Goal: Obtain resource: Download file/media

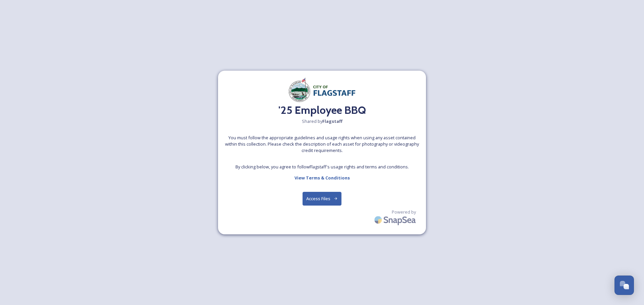
click at [314, 200] on button "Access Files" at bounding box center [321, 199] width 39 height 14
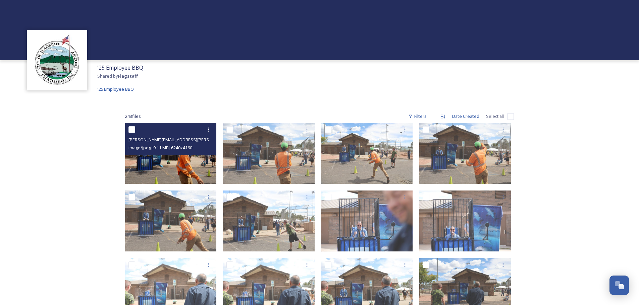
click at [176, 164] on img at bounding box center [171, 153] width 92 height 61
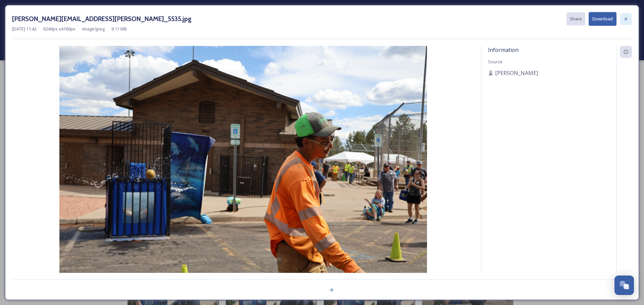
click at [625, 18] on icon at bounding box center [625, 18] width 3 height 3
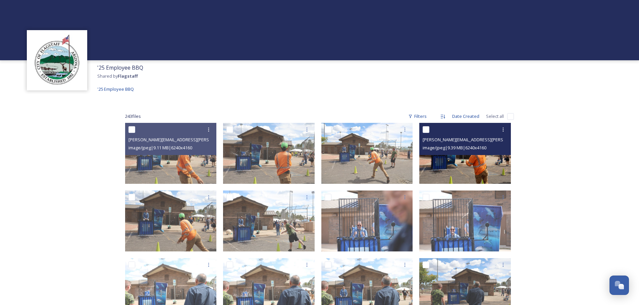
click at [459, 164] on img at bounding box center [465, 153] width 92 height 61
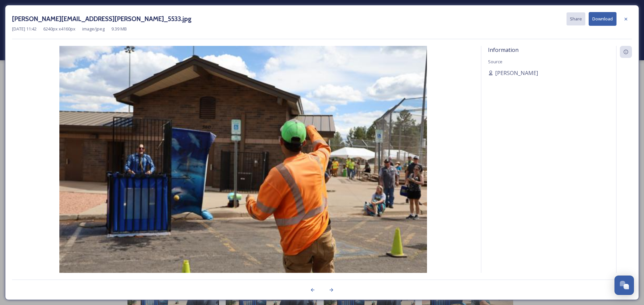
click at [467, 165] on img at bounding box center [243, 168] width 462 height 245
click at [623, 18] on div at bounding box center [626, 19] width 12 height 12
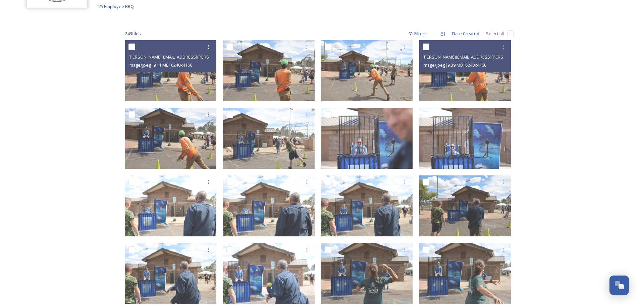
scroll to position [101, 0]
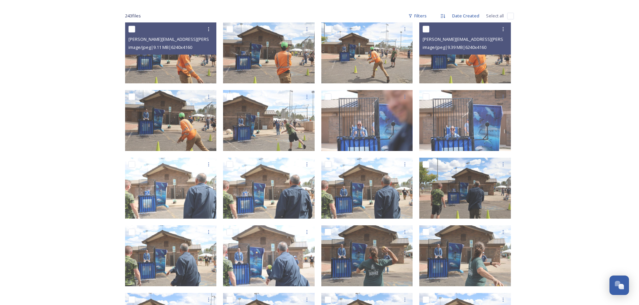
click at [565, 203] on div "'25 Employee BBQ Shared by Flagstaff '25 Employee BBQ 243 file s Filters Date C…" at bounding box center [319, 154] width 639 height 511
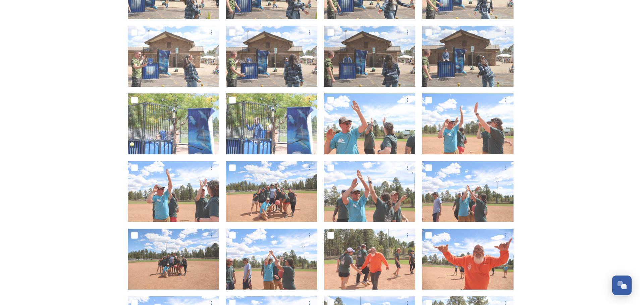
scroll to position [503, 0]
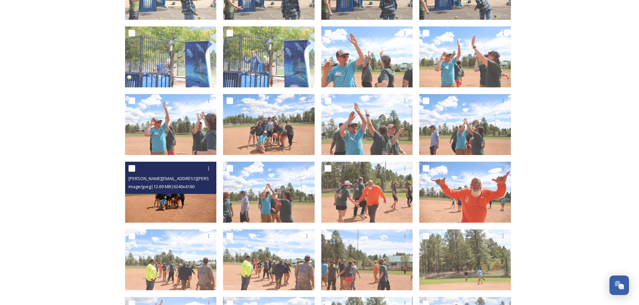
click at [187, 206] on img at bounding box center [171, 192] width 92 height 61
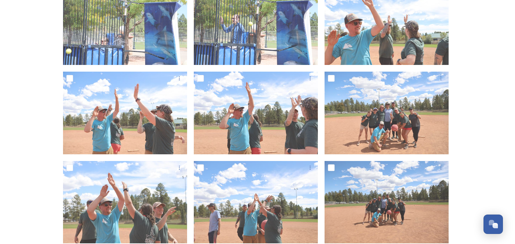
scroll to position [936, 0]
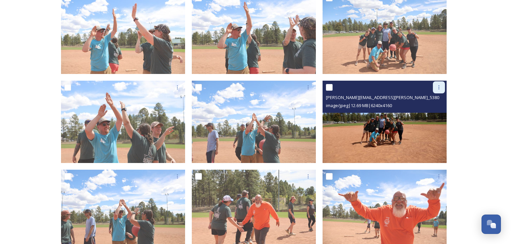
click at [437, 87] on icon at bounding box center [438, 87] width 5 height 5
click at [428, 102] on span "View File" at bounding box center [429, 102] width 17 height 6
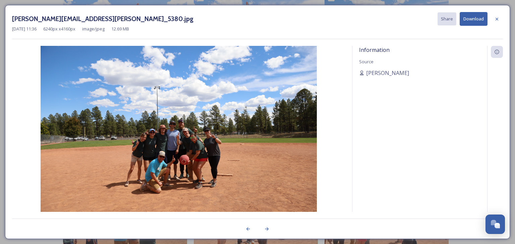
click at [171, 150] on img at bounding box center [178, 138] width 333 height 184
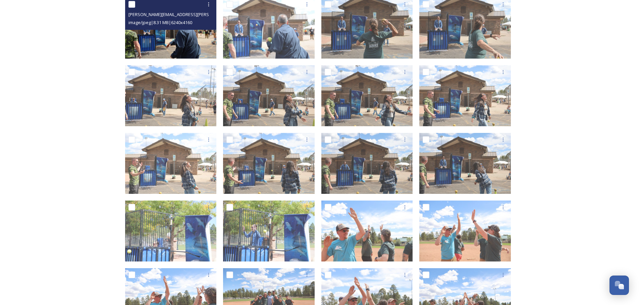
scroll to position [351, 0]
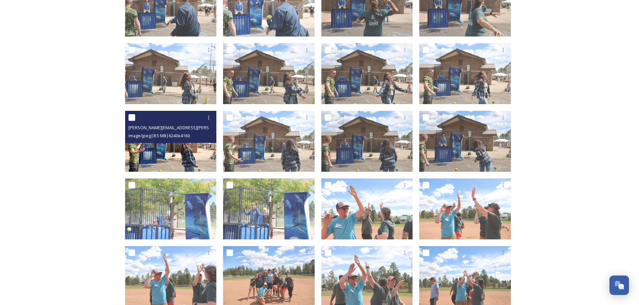
click at [172, 151] on img at bounding box center [171, 141] width 92 height 61
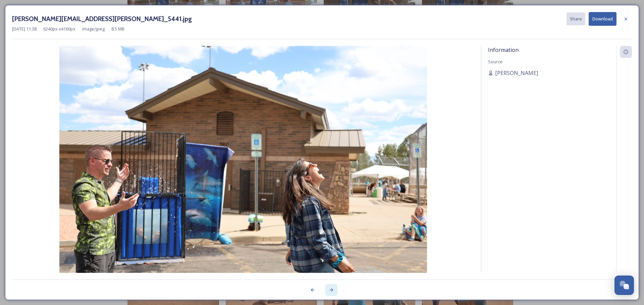
click at [332, 289] on icon at bounding box center [332, 290] width 4 height 3
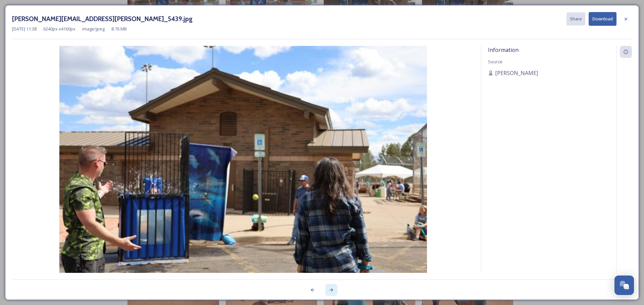
click at [332, 289] on icon at bounding box center [332, 290] width 4 height 3
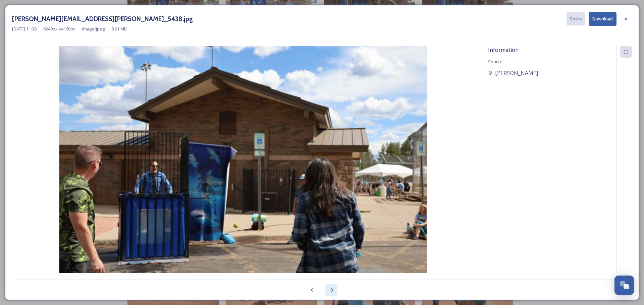
click at [332, 289] on icon at bounding box center [332, 290] width 4 height 3
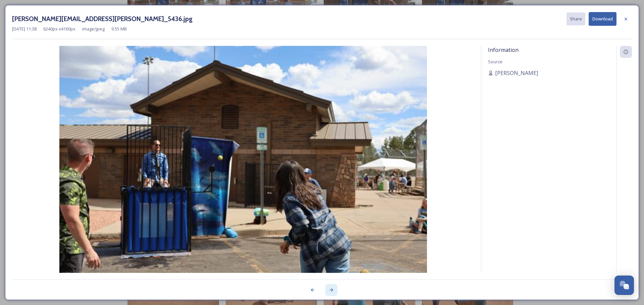
click at [332, 289] on icon at bounding box center [332, 290] width 4 height 3
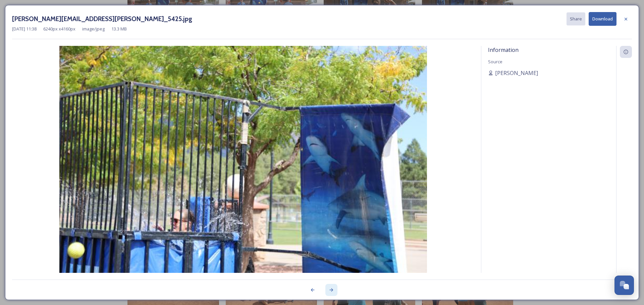
click at [332, 289] on icon at bounding box center [332, 290] width 4 height 3
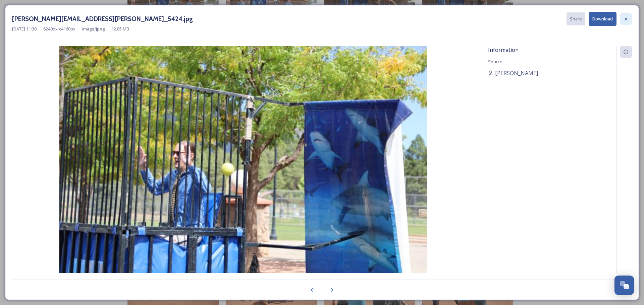
click at [624, 18] on icon at bounding box center [625, 18] width 5 height 5
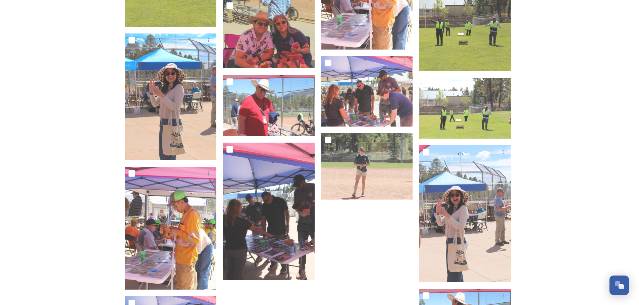
scroll to position [5046, 0]
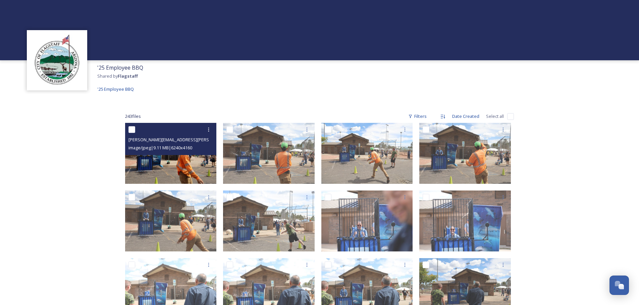
click at [182, 167] on img at bounding box center [171, 153] width 92 height 61
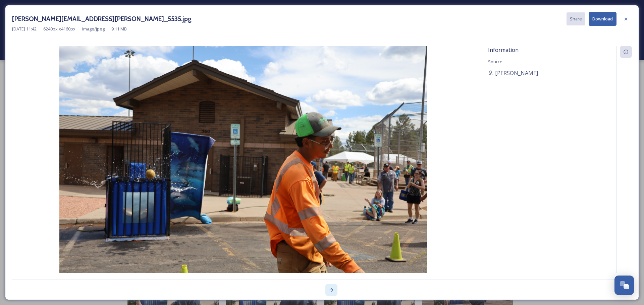
click at [331, 290] on icon at bounding box center [332, 290] width 4 height 3
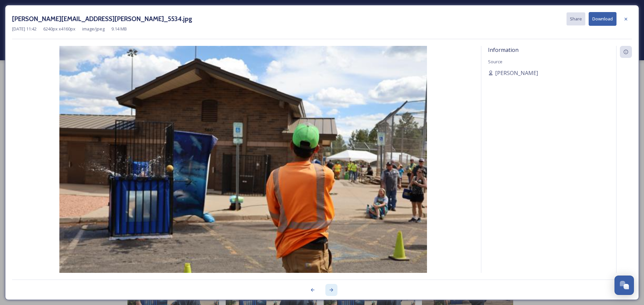
click at [331, 290] on icon at bounding box center [332, 290] width 4 height 3
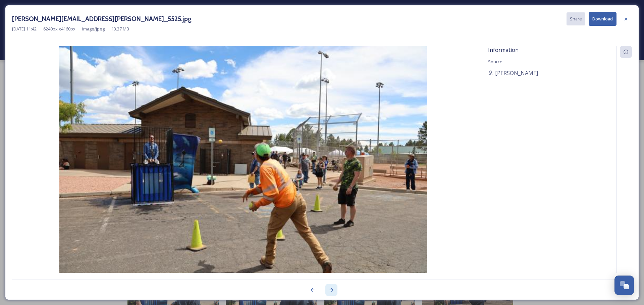
click at [331, 290] on icon at bounding box center [332, 290] width 4 height 3
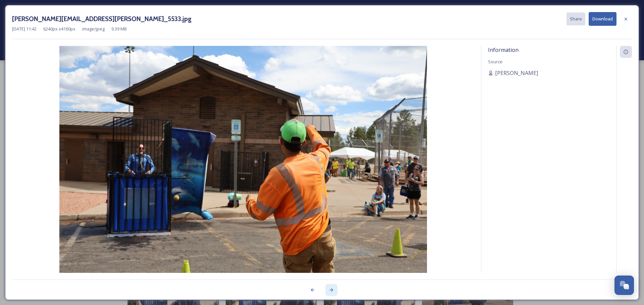
click at [331, 290] on icon at bounding box center [332, 290] width 4 height 3
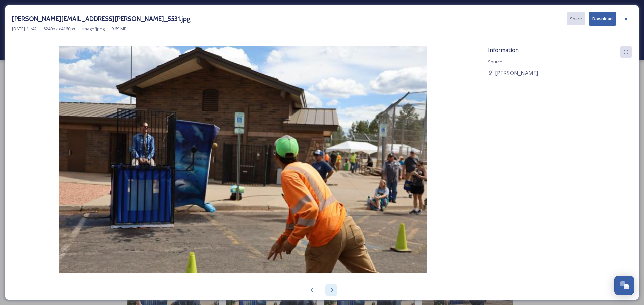
click at [331, 290] on icon at bounding box center [332, 290] width 4 height 3
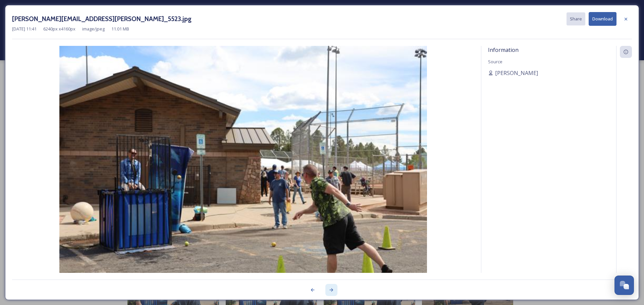
click at [331, 290] on icon at bounding box center [332, 290] width 4 height 3
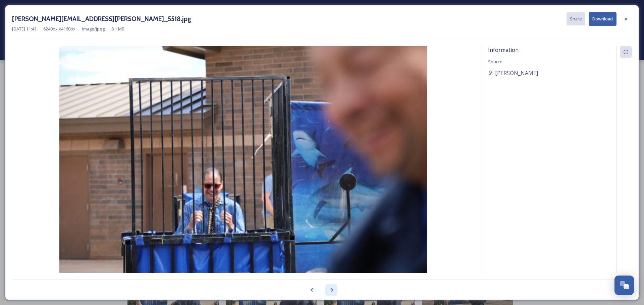
click at [331, 290] on icon at bounding box center [332, 290] width 4 height 3
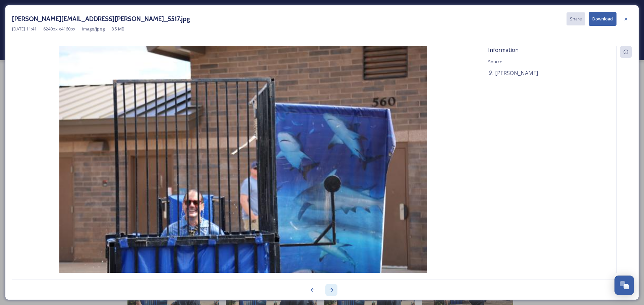
click at [331, 290] on icon at bounding box center [332, 290] width 4 height 3
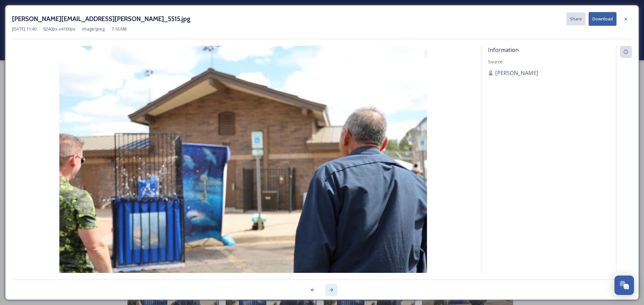
click at [331, 290] on icon at bounding box center [332, 290] width 4 height 3
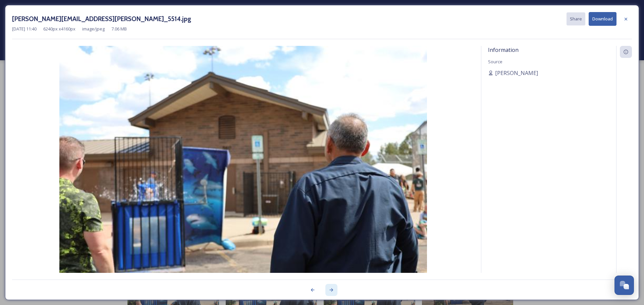
click at [331, 290] on icon at bounding box center [332, 290] width 4 height 3
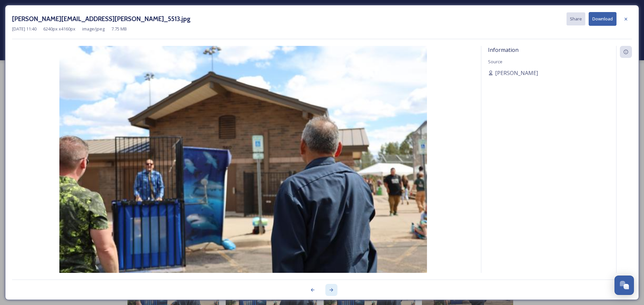
click at [331, 290] on icon at bounding box center [332, 290] width 4 height 3
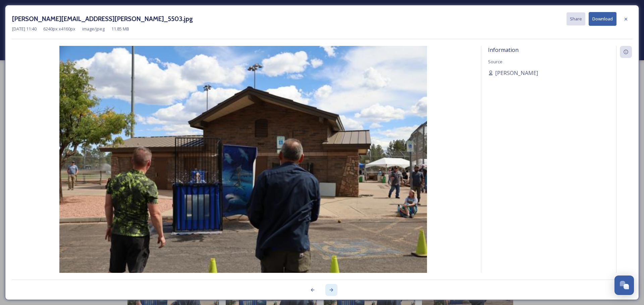
click at [331, 290] on icon at bounding box center [332, 290] width 4 height 3
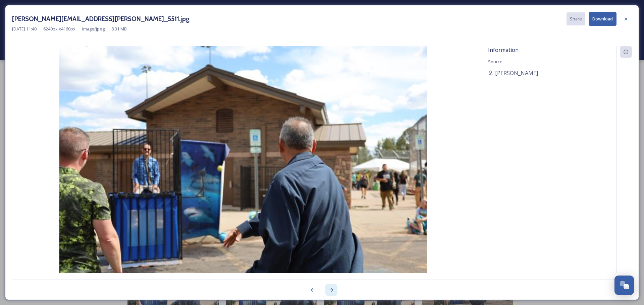
click at [331, 290] on icon at bounding box center [332, 290] width 4 height 3
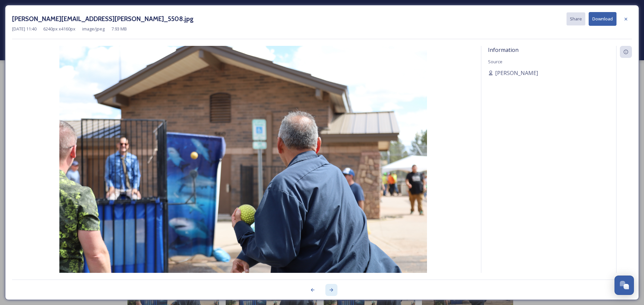
click at [332, 291] on icon at bounding box center [331, 290] width 5 height 5
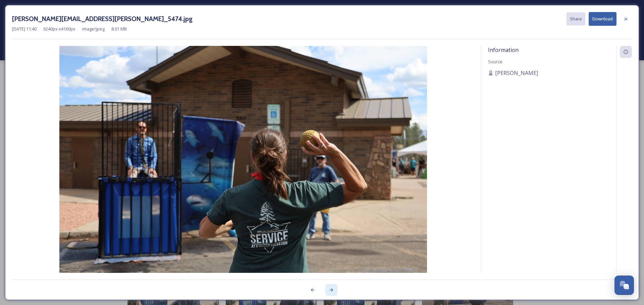
click at [332, 291] on icon at bounding box center [331, 290] width 5 height 5
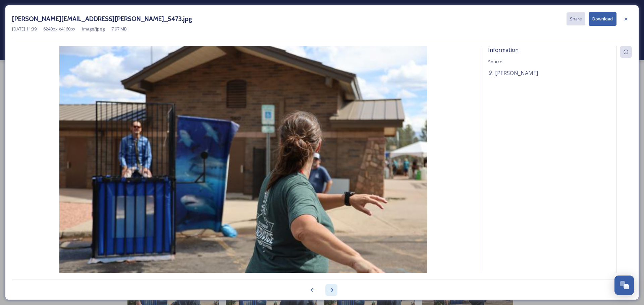
click at [332, 291] on icon at bounding box center [331, 290] width 5 height 5
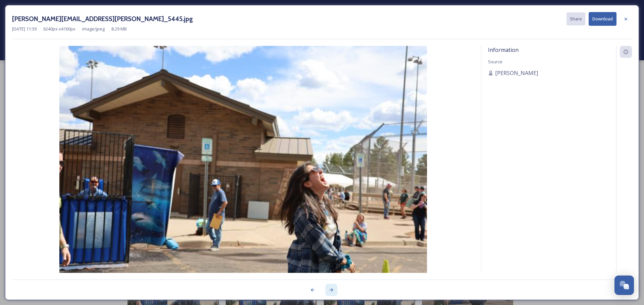
click at [332, 291] on icon at bounding box center [331, 290] width 5 height 5
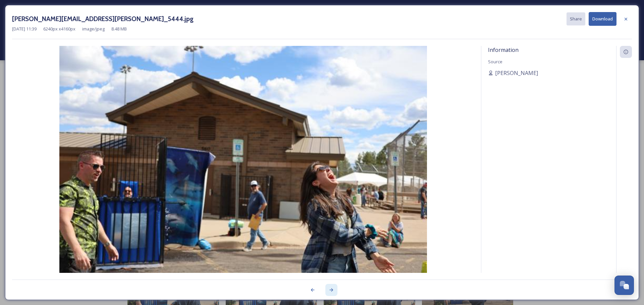
click at [332, 291] on icon at bounding box center [331, 290] width 5 height 5
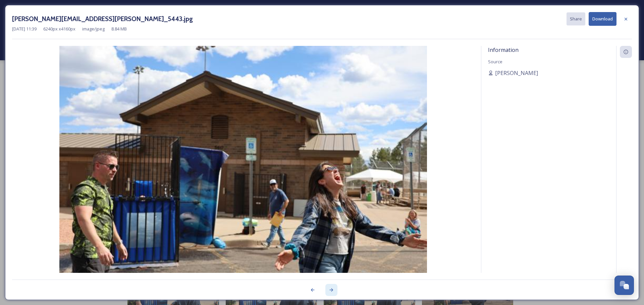
click at [332, 291] on icon at bounding box center [331, 290] width 5 height 5
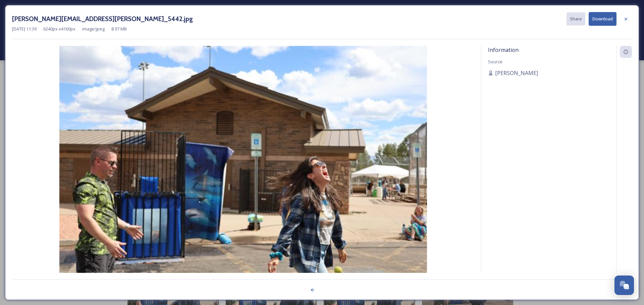
click at [332, 291] on div at bounding box center [322, 286] width 620 height 13
click at [310, 287] on div at bounding box center [312, 290] width 12 height 12
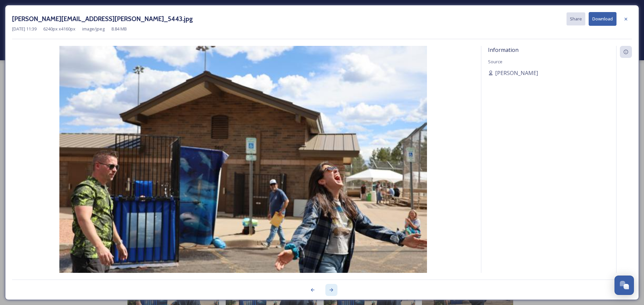
click at [331, 292] on icon at bounding box center [332, 290] width 4 height 3
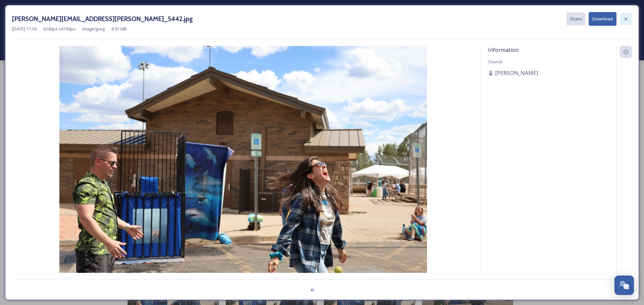
click at [627, 18] on icon at bounding box center [625, 18] width 5 height 5
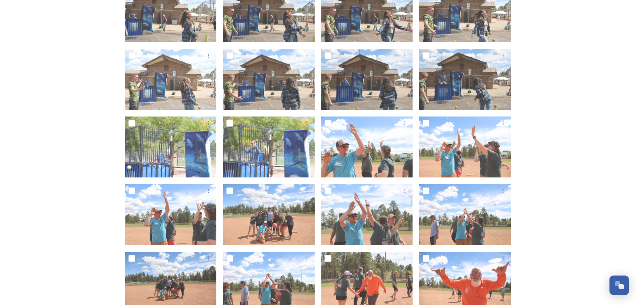
scroll to position [440, 0]
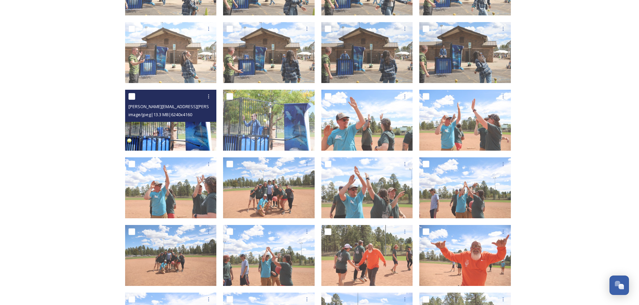
click at [162, 134] on img at bounding box center [171, 120] width 92 height 61
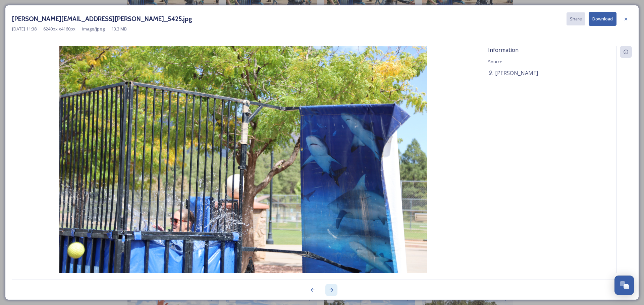
click at [333, 291] on icon at bounding box center [331, 290] width 5 height 5
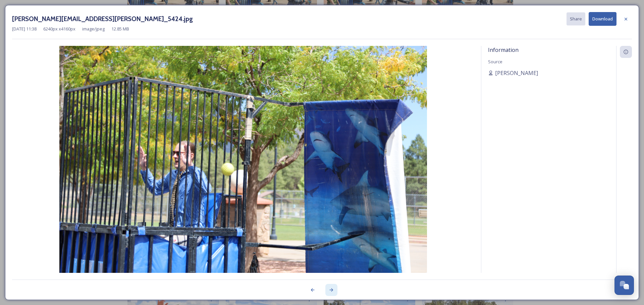
click at [332, 290] on icon at bounding box center [331, 290] width 5 height 5
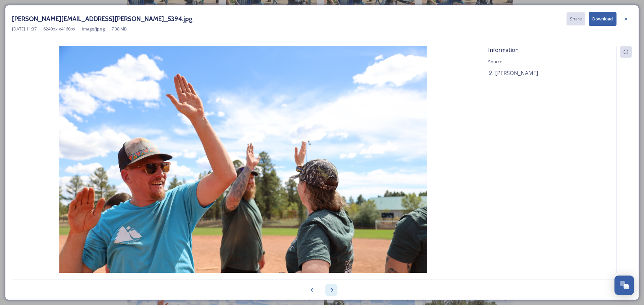
click at [332, 290] on icon at bounding box center [331, 290] width 5 height 5
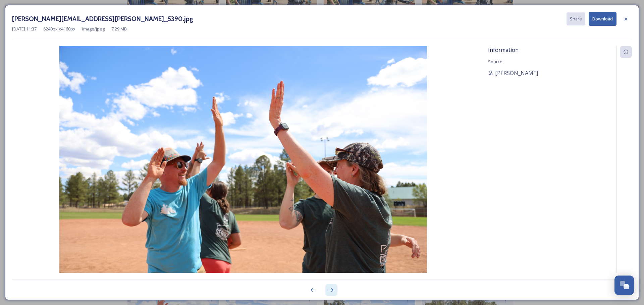
click at [332, 290] on icon at bounding box center [331, 290] width 5 height 5
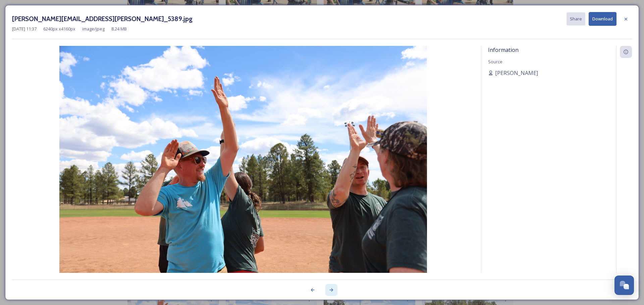
click at [332, 290] on icon at bounding box center [331, 290] width 5 height 5
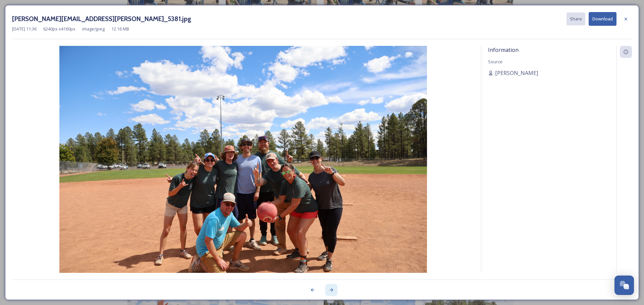
click at [330, 288] on icon at bounding box center [331, 290] width 5 height 5
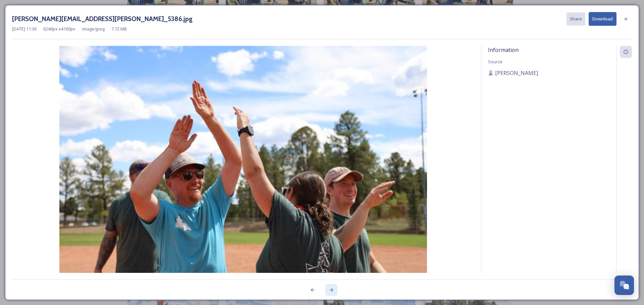
click at [330, 288] on icon at bounding box center [331, 290] width 5 height 5
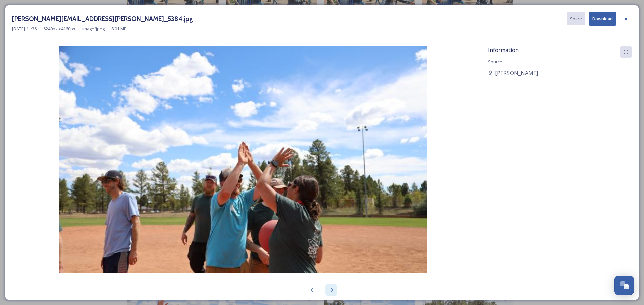
click at [330, 288] on icon at bounding box center [331, 290] width 5 height 5
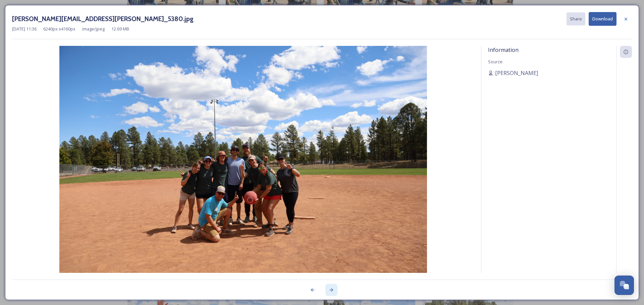
click at [330, 288] on icon at bounding box center [331, 290] width 5 height 5
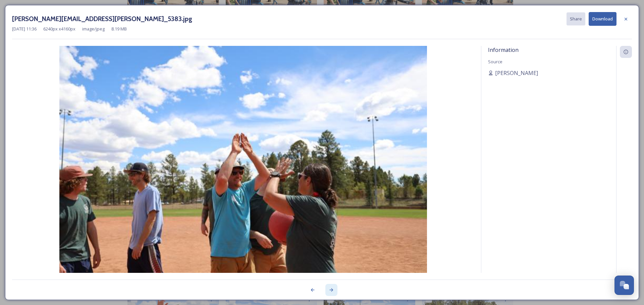
click at [330, 288] on icon at bounding box center [331, 290] width 5 height 5
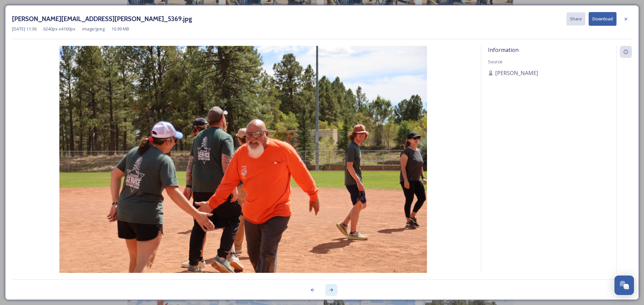
click at [330, 288] on icon at bounding box center [331, 290] width 5 height 5
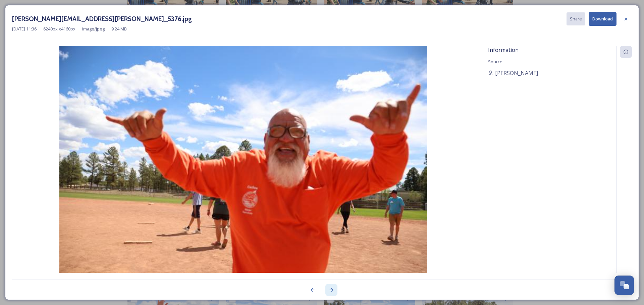
click at [330, 288] on icon at bounding box center [331, 290] width 5 height 5
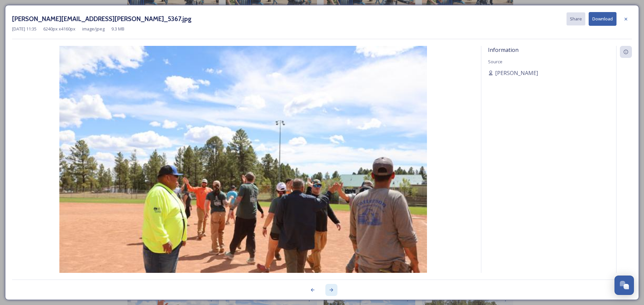
click at [330, 288] on icon at bounding box center [331, 290] width 5 height 5
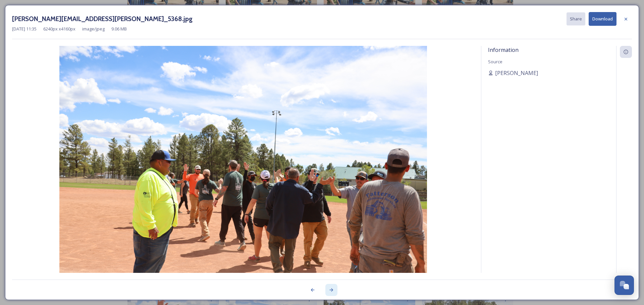
click at [332, 289] on icon at bounding box center [332, 290] width 4 height 3
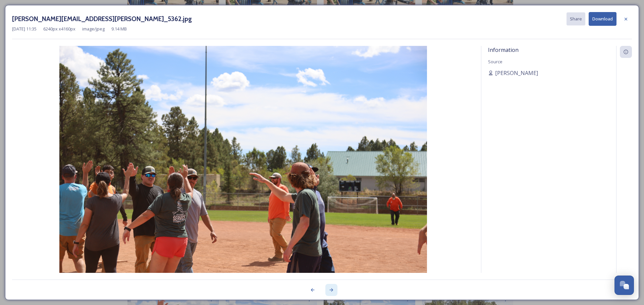
click at [334, 291] on icon at bounding box center [331, 290] width 5 height 5
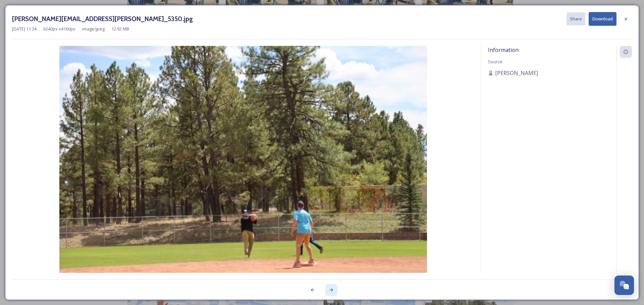
click at [334, 291] on icon at bounding box center [331, 290] width 5 height 5
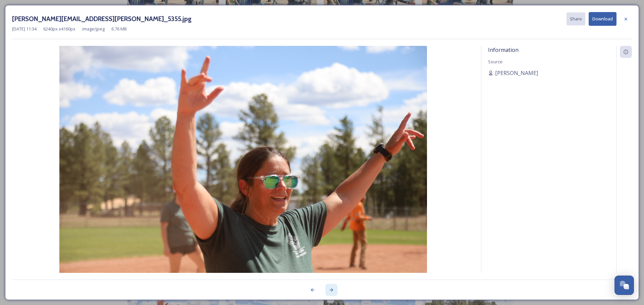
click at [334, 291] on icon at bounding box center [331, 290] width 5 height 5
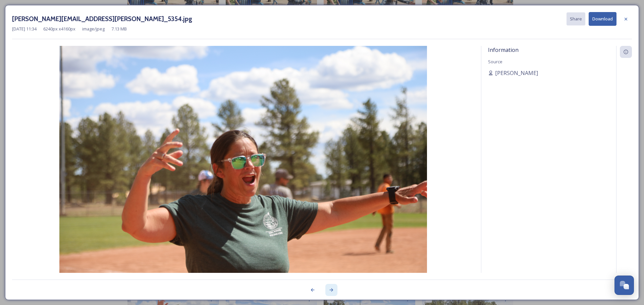
click at [334, 291] on icon at bounding box center [331, 290] width 5 height 5
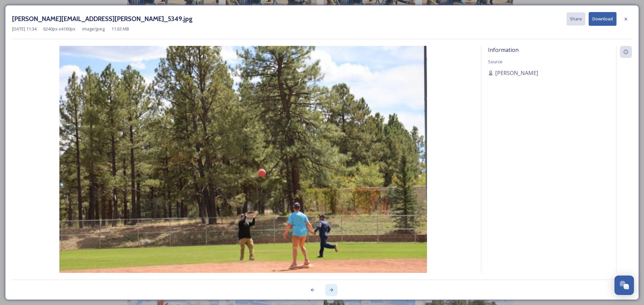
click at [334, 291] on icon at bounding box center [331, 290] width 5 height 5
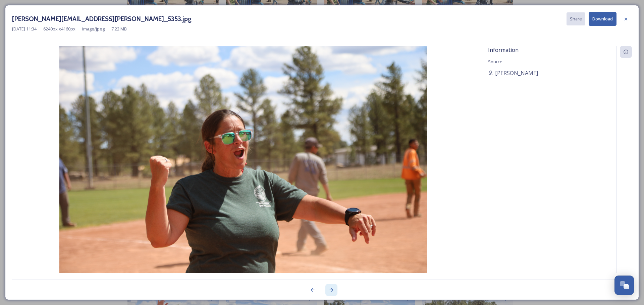
click at [334, 291] on icon at bounding box center [331, 290] width 5 height 5
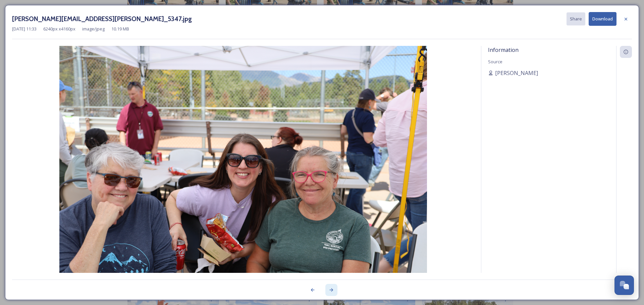
click at [334, 291] on icon at bounding box center [331, 290] width 5 height 5
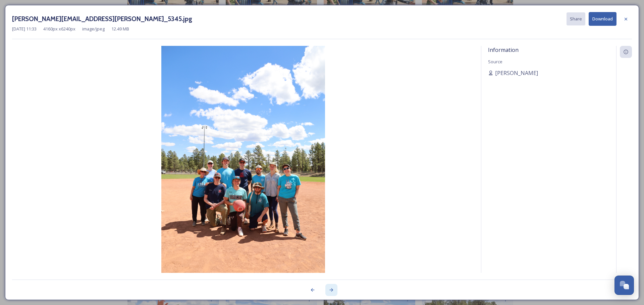
click at [334, 291] on icon at bounding box center [331, 290] width 5 height 5
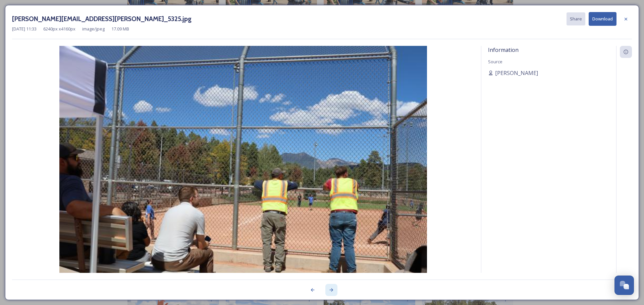
click at [334, 291] on icon at bounding box center [331, 290] width 5 height 5
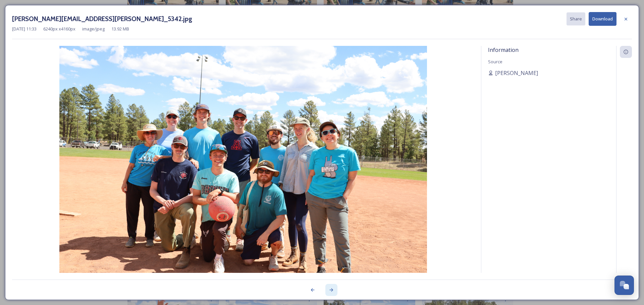
click at [334, 291] on icon at bounding box center [331, 290] width 5 height 5
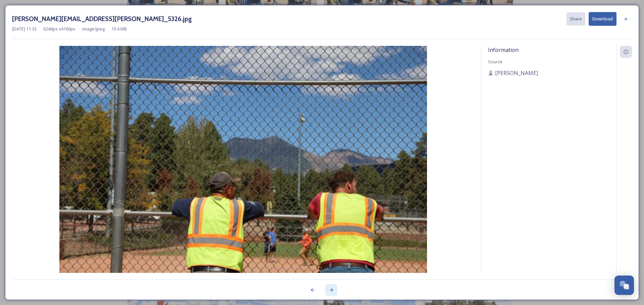
click at [334, 291] on icon at bounding box center [331, 290] width 5 height 5
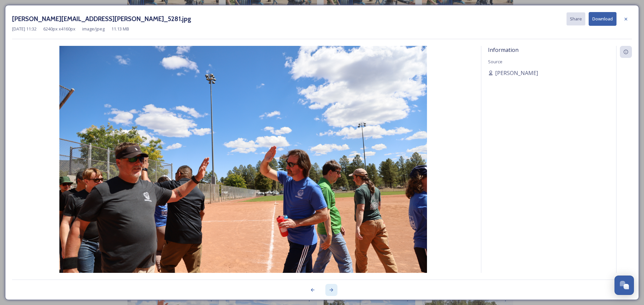
click at [334, 291] on icon at bounding box center [331, 290] width 5 height 5
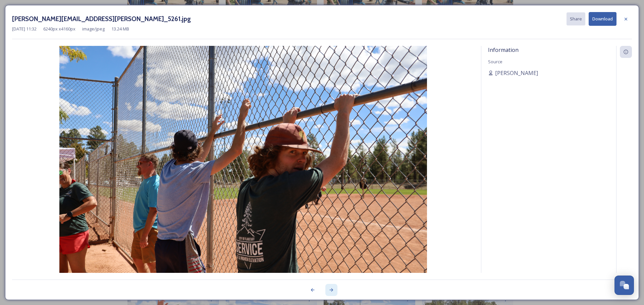
click at [334, 291] on icon at bounding box center [331, 290] width 5 height 5
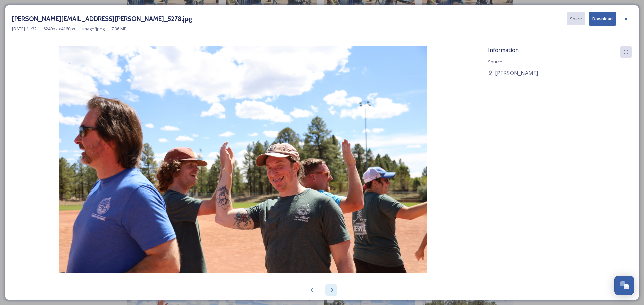
click at [334, 291] on icon at bounding box center [331, 290] width 5 height 5
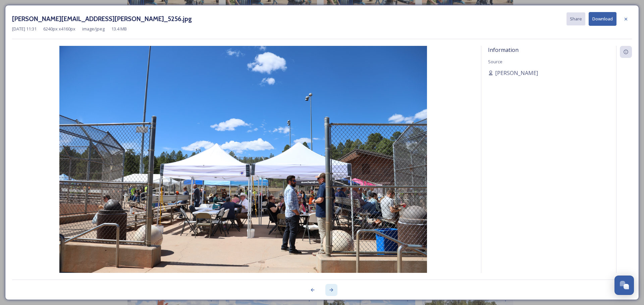
click at [330, 291] on icon at bounding box center [331, 290] width 5 height 5
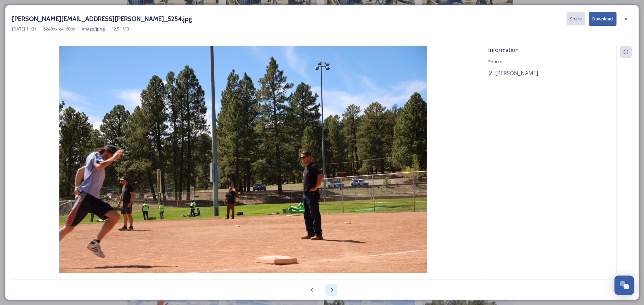
click at [330, 291] on icon at bounding box center [331, 290] width 5 height 5
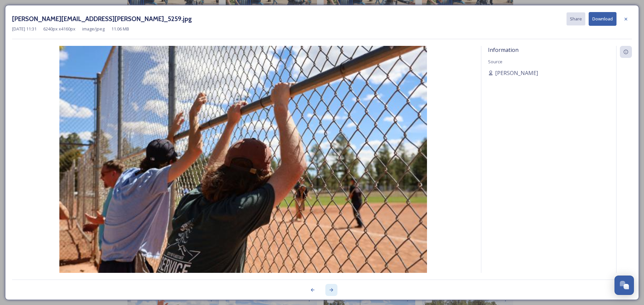
click at [330, 291] on icon at bounding box center [331, 290] width 5 height 5
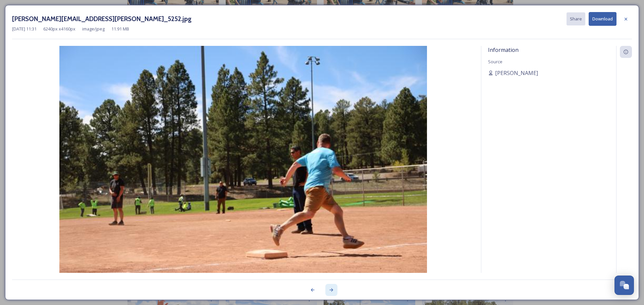
click at [330, 291] on icon at bounding box center [331, 290] width 5 height 5
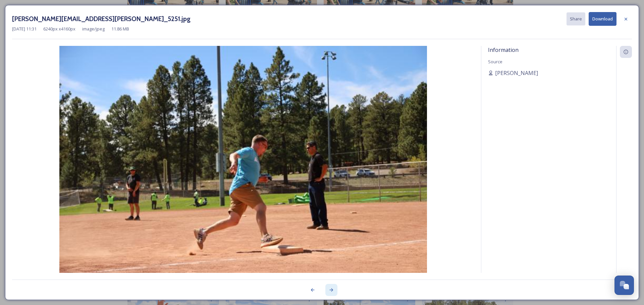
click at [330, 291] on icon at bounding box center [331, 290] width 5 height 5
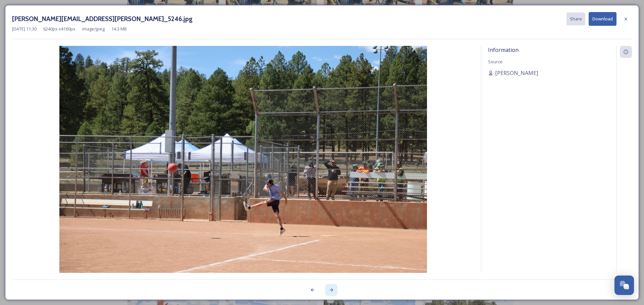
click at [330, 291] on icon at bounding box center [331, 290] width 5 height 5
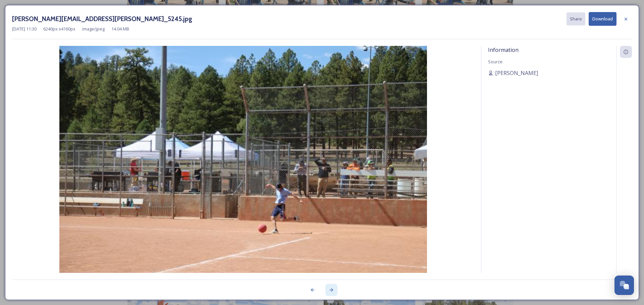
click at [330, 291] on icon at bounding box center [331, 290] width 5 height 5
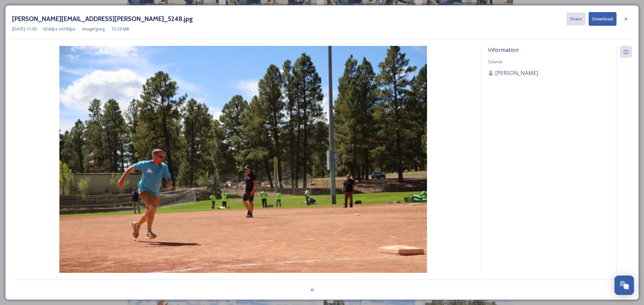
click at [330, 291] on div at bounding box center [322, 286] width 620 height 13
click at [623, 21] on icon at bounding box center [625, 18] width 5 height 5
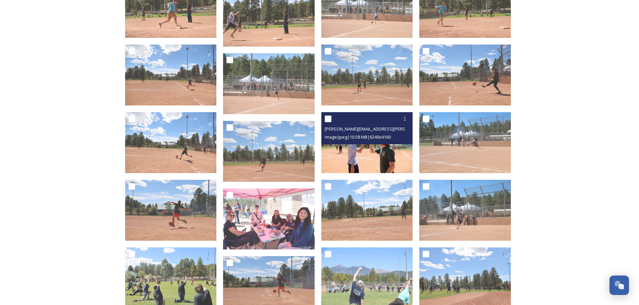
scroll to position [1077, 0]
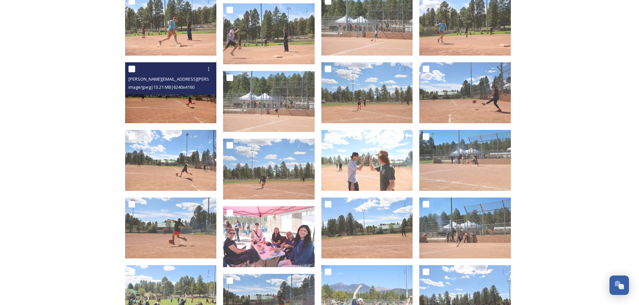
click at [166, 107] on img at bounding box center [171, 92] width 92 height 61
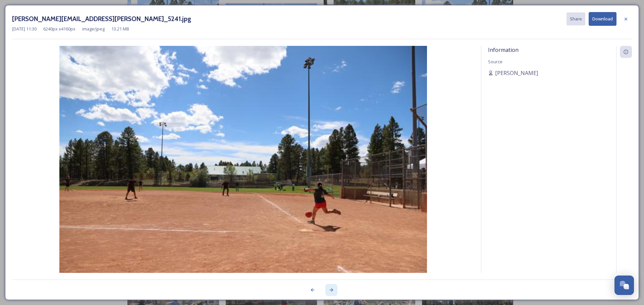
click at [332, 290] on icon at bounding box center [332, 290] width 4 height 3
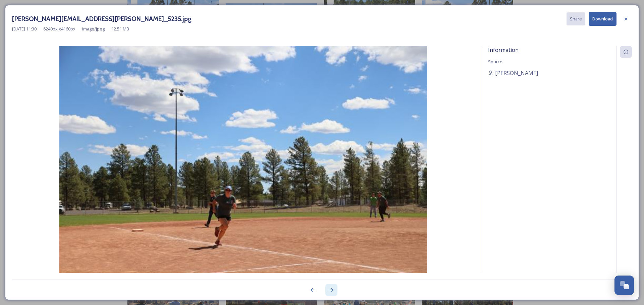
click at [332, 290] on icon at bounding box center [332, 290] width 4 height 3
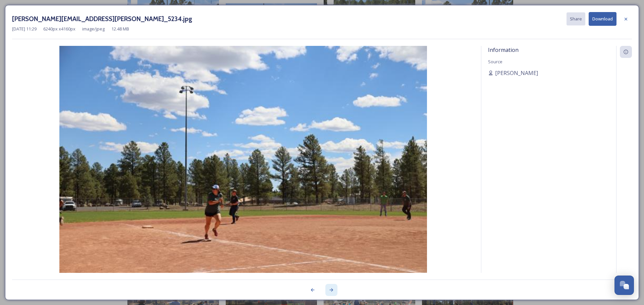
click at [332, 290] on icon at bounding box center [332, 290] width 4 height 3
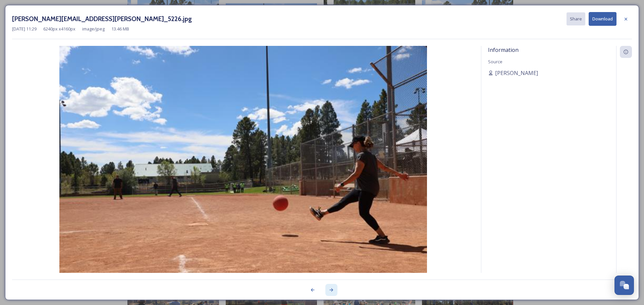
click at [332, 290] on icon at bounding box center [332, 290] width 4 height 3
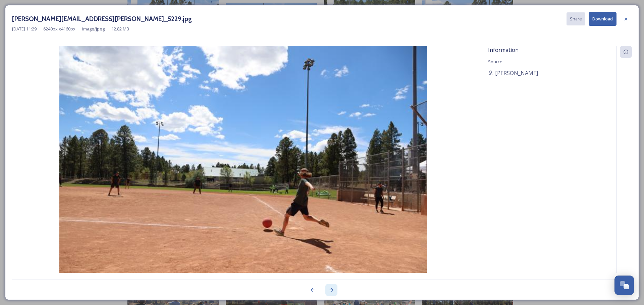
click at [332, 290] on icon at bounding box center [332, 290] width 4 height 3
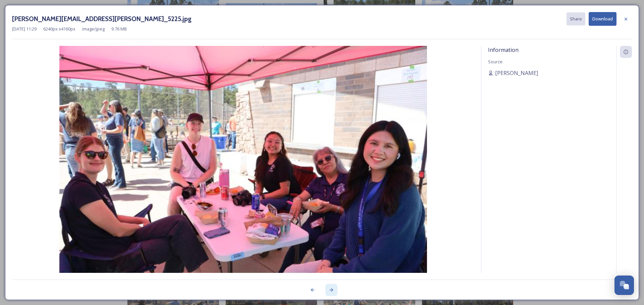
click at [332, 290] on icon at bounding box center [332, 290] width 4 height 3
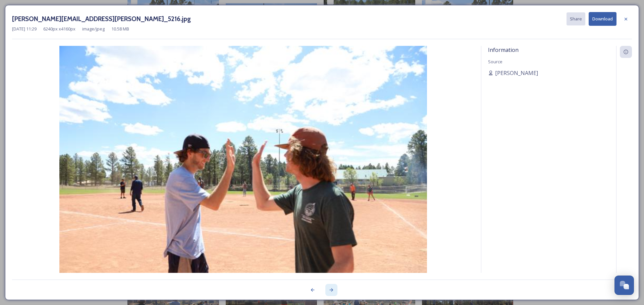
click at [332, 290] on icon at bounding box center [332, 290] width 4 height 3
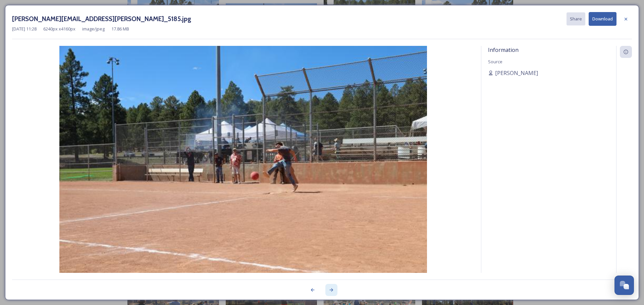
click at [332, 290] on icon at bounding box center [332, 290] width 4 height 3
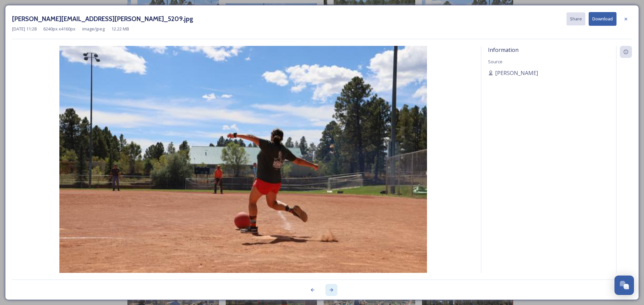
click at [332, 290] on icon at bounding box center [332, 290] width 4 height 3
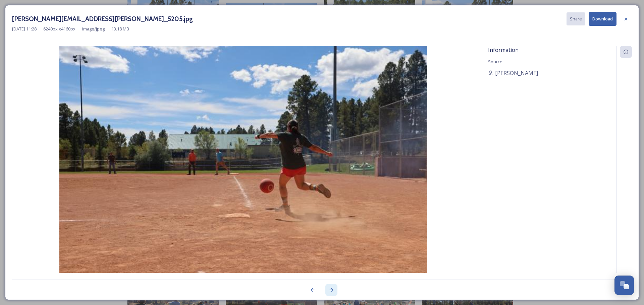
click at [332, 290] on icon at bounding box center [332, 290] width 4 height 3
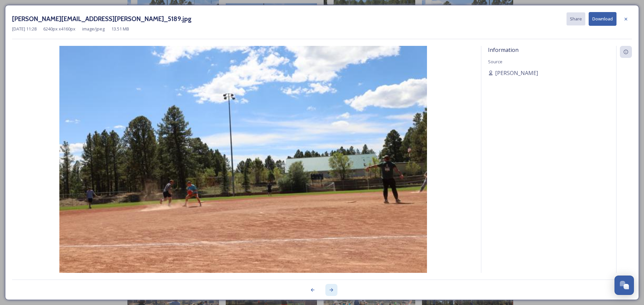
click at [332, 290] on icon at bounding box center [332, 290] width 4 height 3
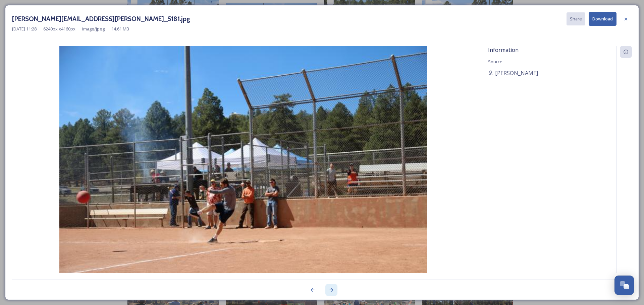
click at [332, 290] on icon at bounding box center [332, 290] width 4 height 3
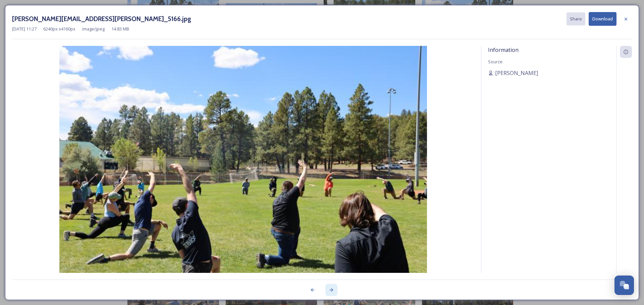
click at [332, 290] on icon at bounding box center [332, 290] width 4 height 3
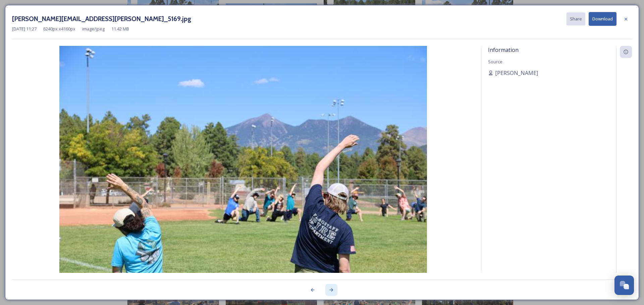
click at [332, 290] on icon at bounding box center [332, 290] width 4 height 3
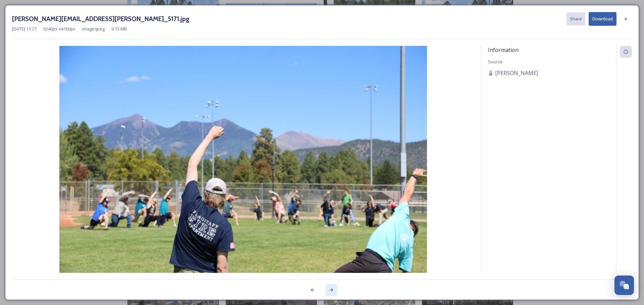
click at [332, 290] on icon at bounding box center [332, 290] width 4 height 3
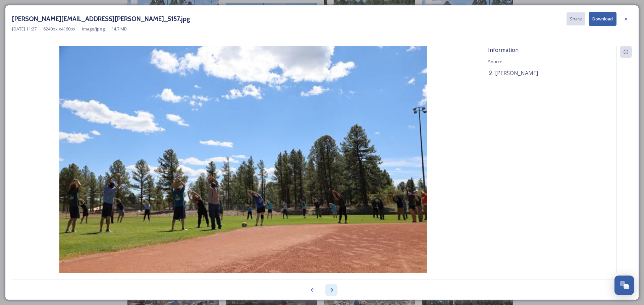
click at [332, 290] on icon at bounding box center [332, 290] width 4 height 3
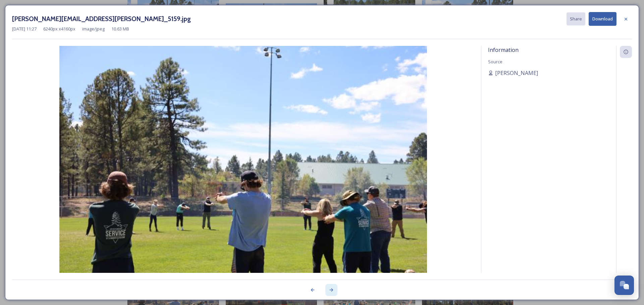
click at [332, 290] on icon at bounding box center [332, 290] width 4 height 3
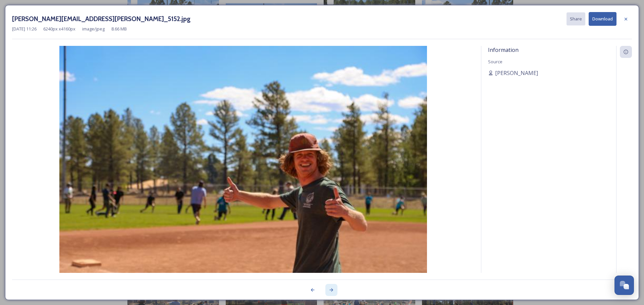
click at [332, 290] on icon at bounding box center [332, 290] width 4 height 3
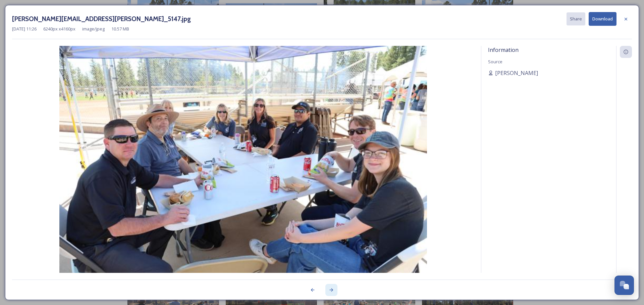
click at [332, 290] on icon at bounding box center [332, 290] width 4 height 3
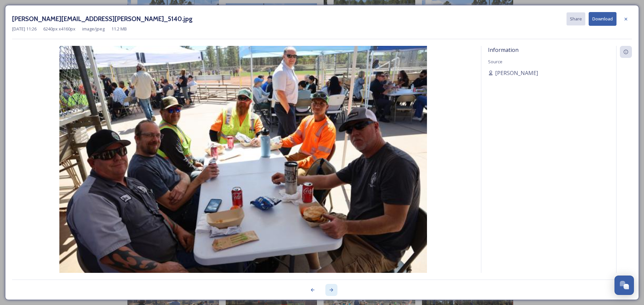
click at [332, 290] on icon at bounding box center [332, 290] width 4 height 3
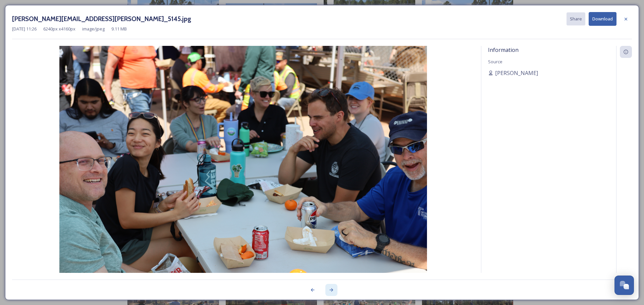
click at [332, 290] on icon at bounding box center [332, 290] width 4 height 3
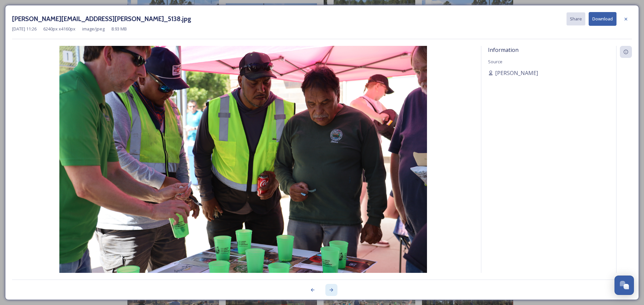
click at [332, 290] on icon at bounding box center [332, 290] width 4 height 3
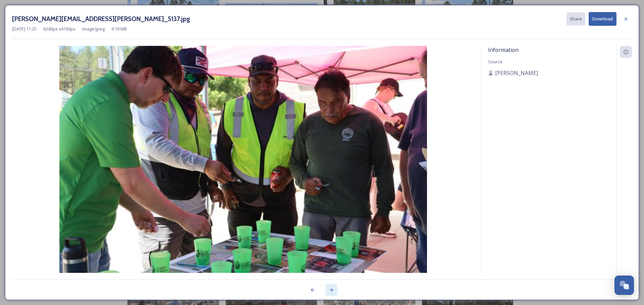
click at [332, 290] on icon at bounding box center [332, 290] width 4 height 3
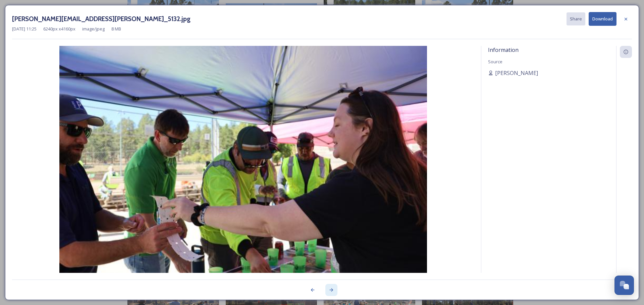
click at [332, 290] on icon at bounding box center [332, 290] width 4 height 3
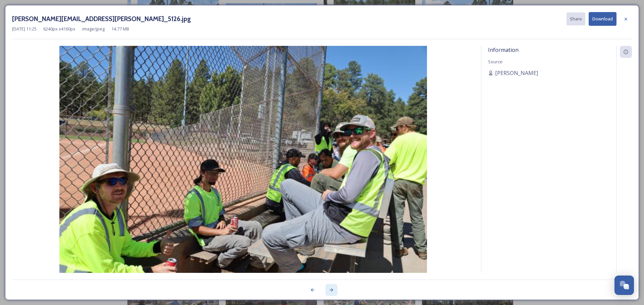
click at [332, 290] on icon at bounding box center [332, 290] width 4 height 3
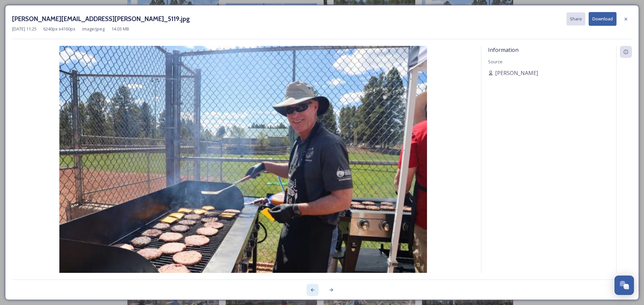
click at [312, 290] on icon at bounding box center [313, 290] width 4 height 3
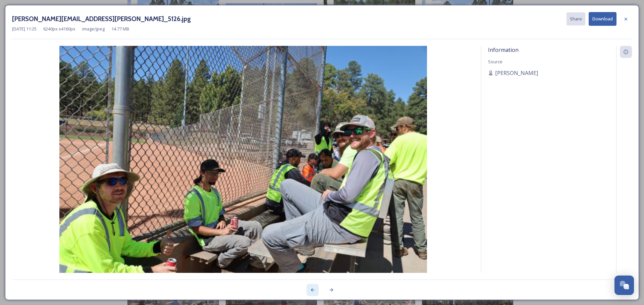
click at [312, 290] on icon at bounding box center [313, 290] width 4 height 3
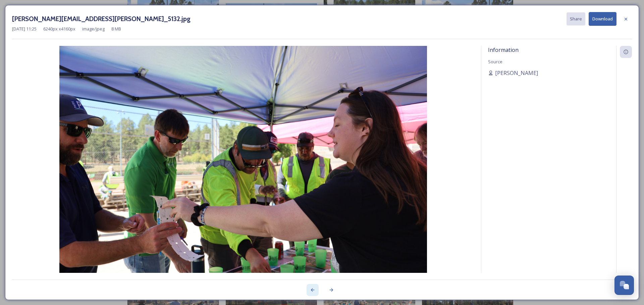
click at [312, 290] on icon at bounding box center [313, 290] width 4 height 3
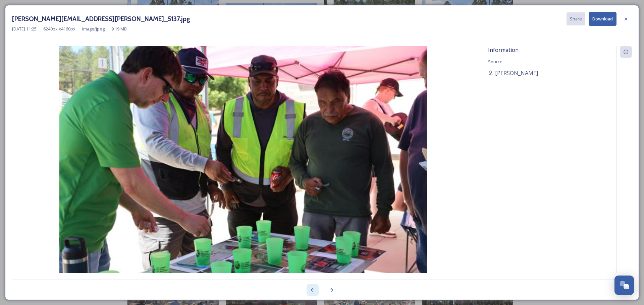
click at [312, 290] on icon at bounding box center [313, 290] width 4 height 3
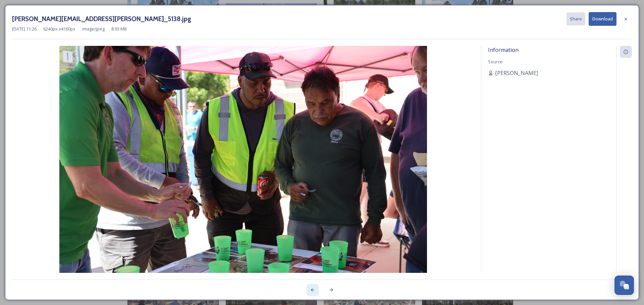
click at [312, 290] on icon at bounding box center [313, 290] width 4 height 3
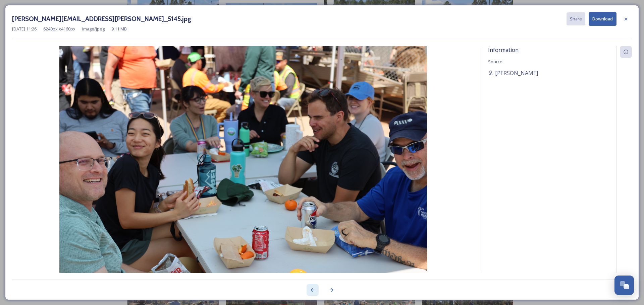
click at [312, 290] on icon at bounding box center [313, 290] width 4 height 3
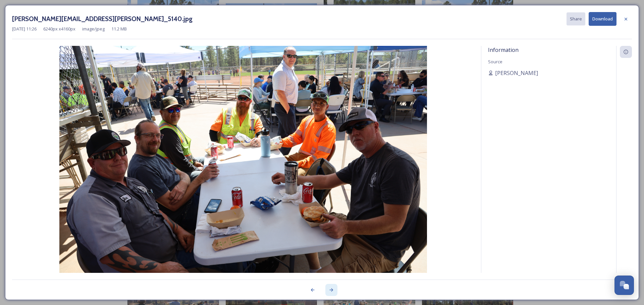
click at [332, 291] on icon at bounding box center [332, 290] width 4 height 3
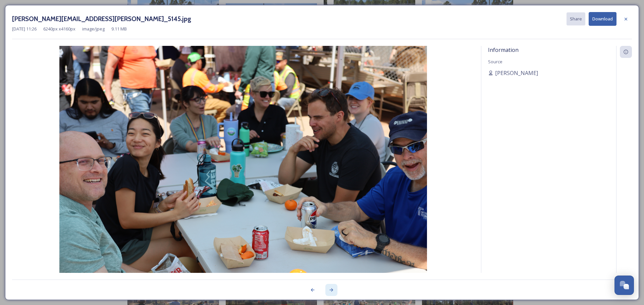
click at [332, 291] on icon at bounding box center [332, 290] width 4 height 3
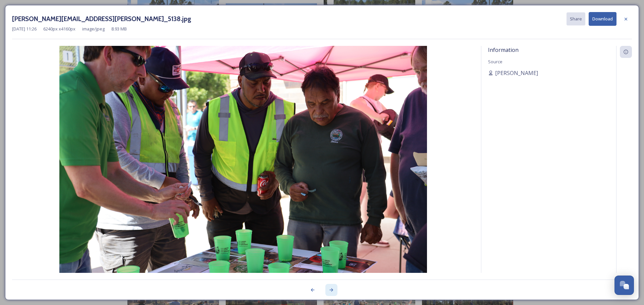
click at [332, 291] on icon at bounding box center [332, 290] width 4 height 3
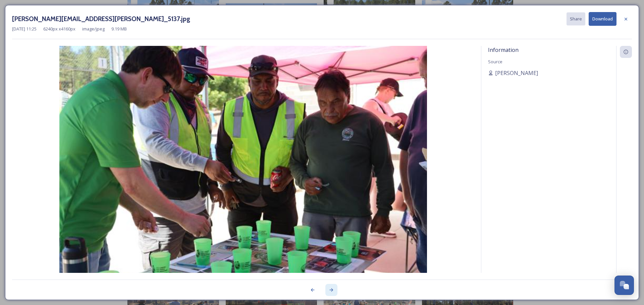
click at [332, 291] on icon at bounding box center [332, 290] width 4 height 3
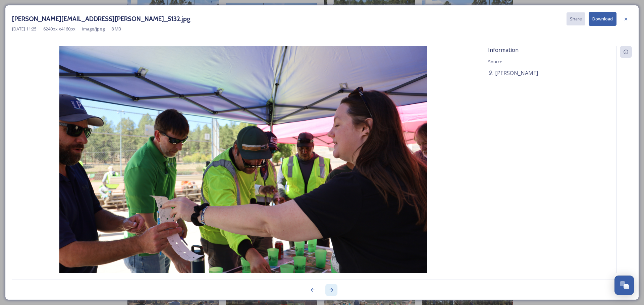
click at [332, 291] on icon at bounding box center [332, 290] width 4 height 3
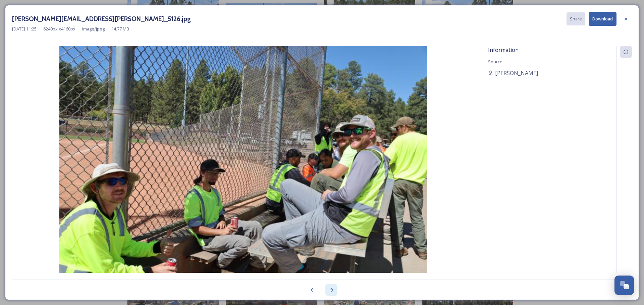
click at [332, 291] on icon at bounding box center [332, 290] width 4 height 3
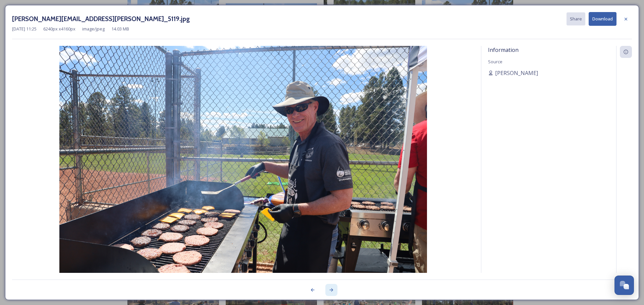
click at [332, 291] on icon at bounding box center [332, 290] width 4 height 3
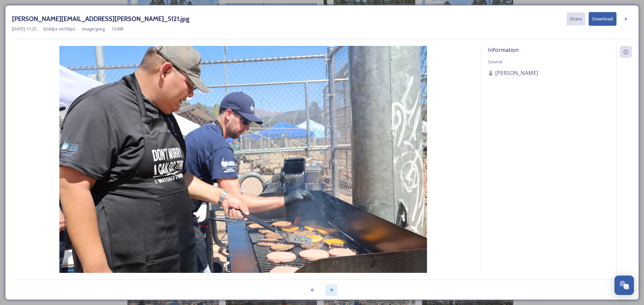
click at [332, 289] on icon at bounding box center [332, 290] width 4 height 3
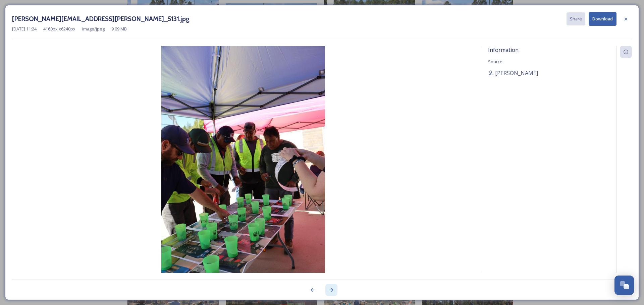
click at [332, 289] on icon at bounding box center [332, 290] width 4 height 3
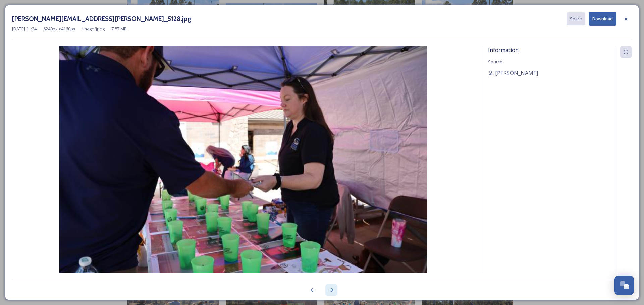
click at [332, 289] on icon at bounding box center [332, 290] width 4 height 3
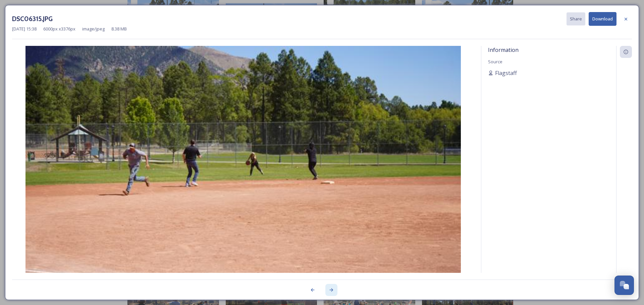
click at [332, 289] on icon at bounding box center [332, 290] width 4 height 3
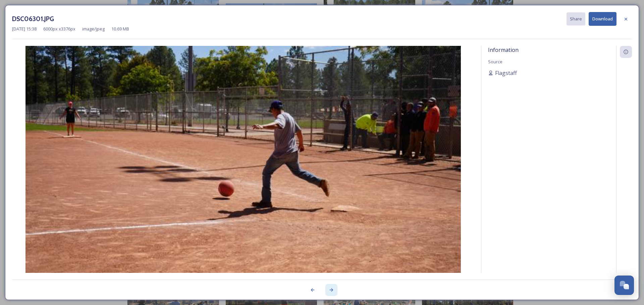
click at [332, 289] on icon at bounding box center [332, 290] width 4 height 3
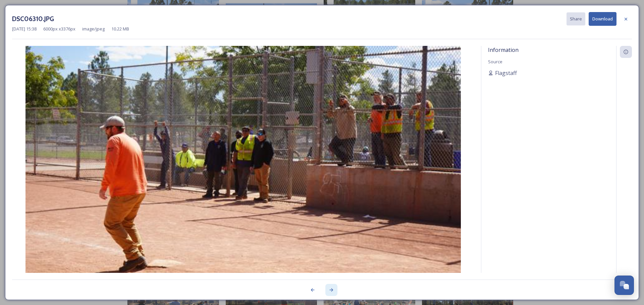
click at [332, 289] on icon at bounding box center [332, 290] width 4 height 3
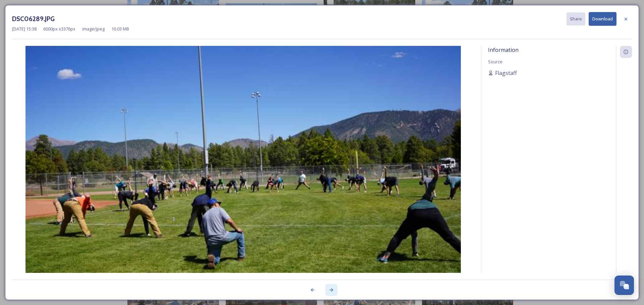
click at [332, 289] on icon at bounding box center [332, 290] width 4 height 3
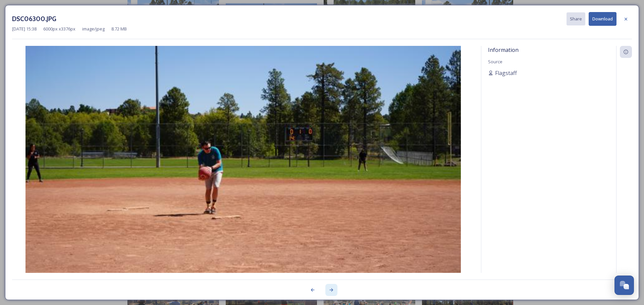
click at [332, 289] on icon at bounding box center [332, 290] width 4 height 3
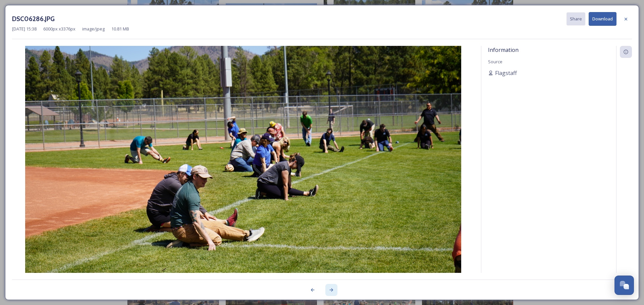
click at [332, 289] on icon at bounding box center [332, 290] width 4 height 3
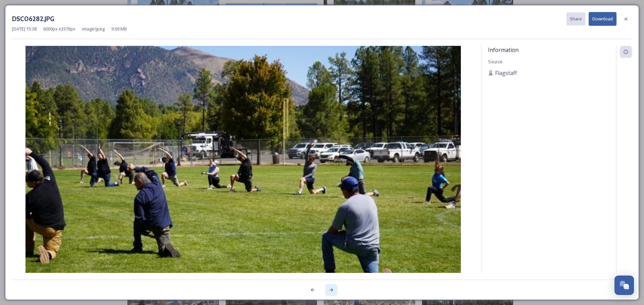
click at [332, 289] on icon at bounding box center [332, 290] width 4 height 3
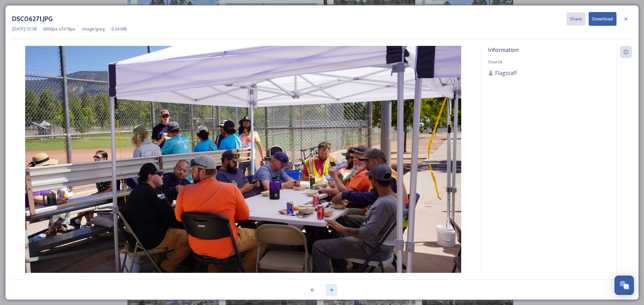
click at [332, 289] on icon at bounding box center [332, 290] width 4 height 3
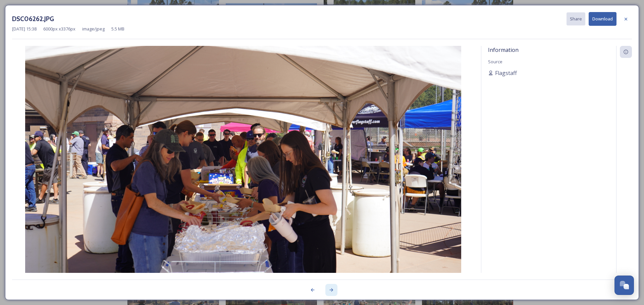
click at [332, 289] on icon at bounding box center [332, 290] width 4 height 3
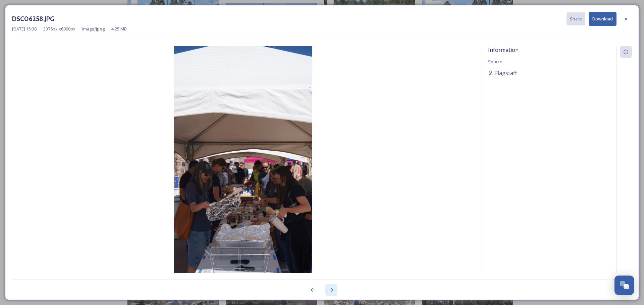
click at [332, 289] on icon at bounding box center [332, 290] width 4 height 3
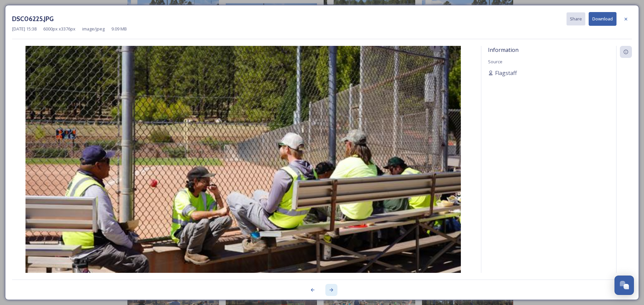
click at [332, 289] on icon at bounding box center [332, 290] width 4 height 3
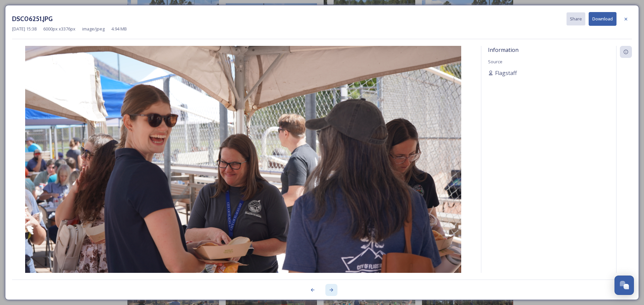
click at [332, 289] on icon at bounding box center [332, 290] width 4 height 3
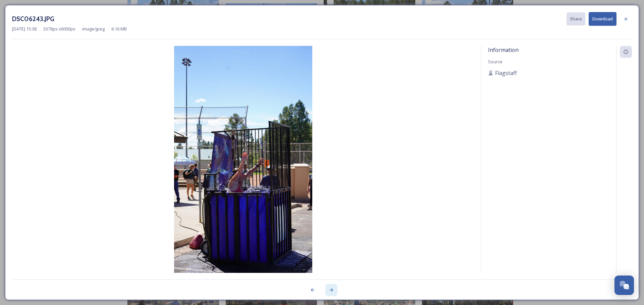
click at [332, 289] on icon at bounding box center [332, 290] width 4 height 3
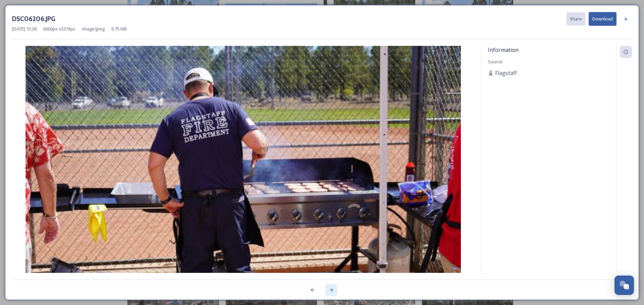
click at [332, 289] on icon at bounding box center [332, 290] width 4 height 3
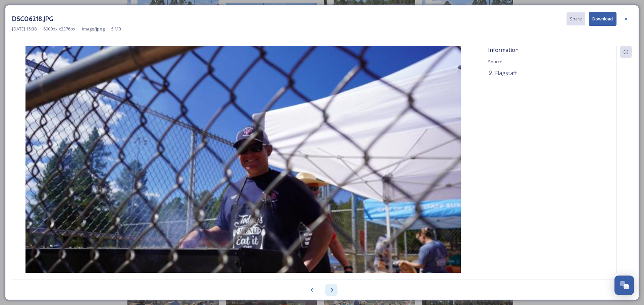
click at [332, 289] on icon at bounding box center [332, 290] width 4 height 3
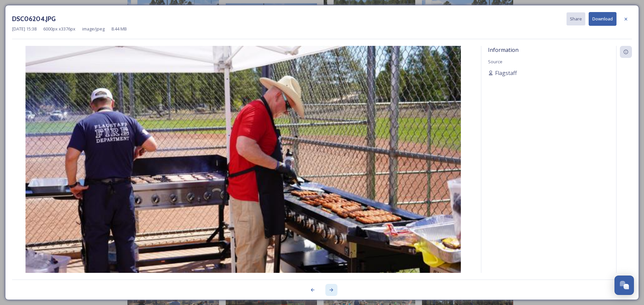
click at [332, 289] on icon at bounding box center [332, 290] width 4 height 3
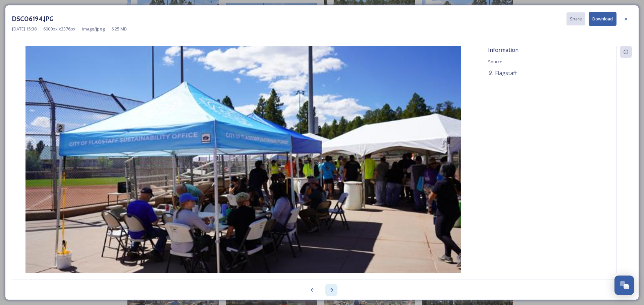
click at [332, 289] on icon at bounding box center [332, 290] width 4 height 3
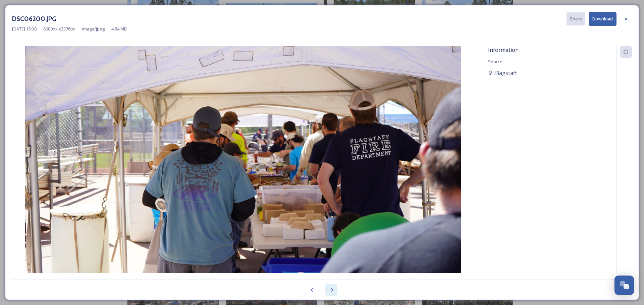
click at [332, 289] on icon at bounding box center [332, 290] width 4 height 3
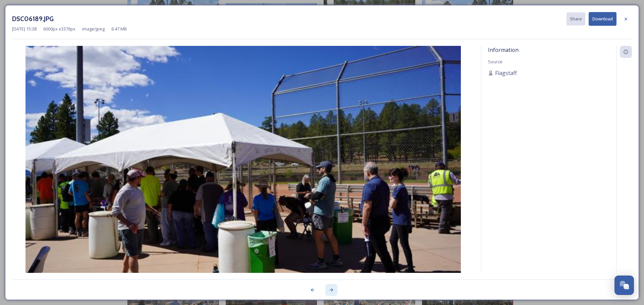
click at [332, 289] on icon at bounding box center [332, 290] width 4 height 3
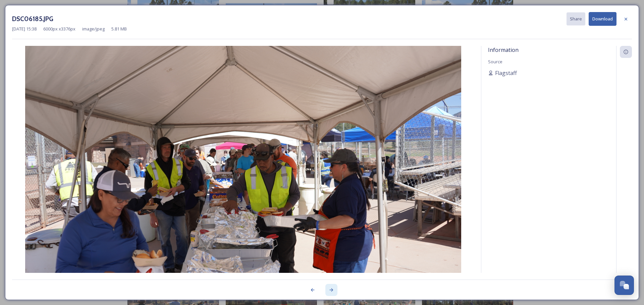
click at [332, 289] on icon at bounding box center [332, 290] width 4 height 3
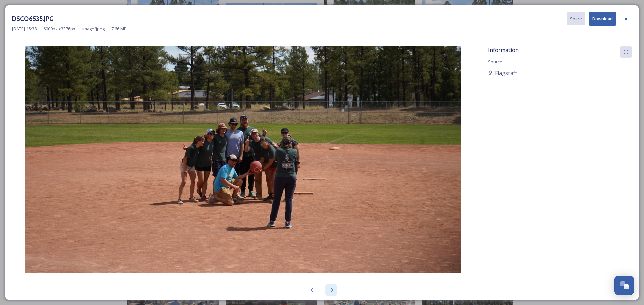
click at [332, 289] on icon at bounding box center [332, 290] width 4 height 3
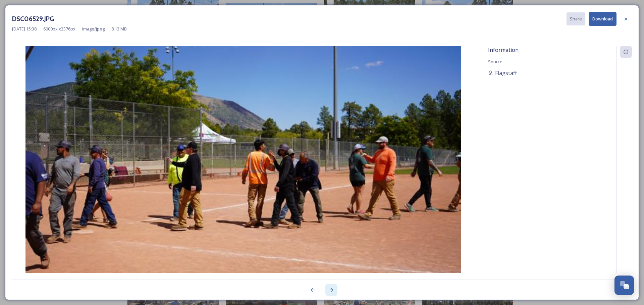
click at [332, 289] on icon at bounding box center [332, 290] width 4 height 3
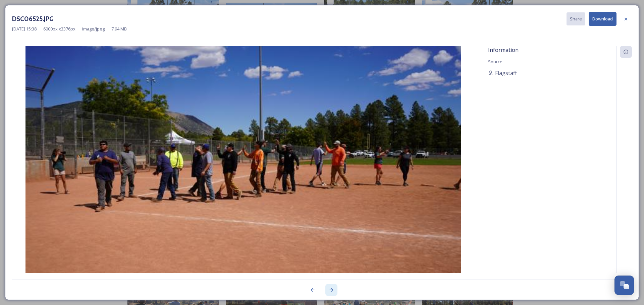
click at [332, 289] on icon at bounding box center [332, 290] width 4 height 3
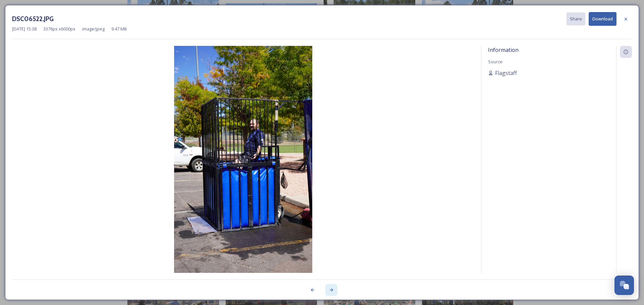
click at [332, 289] on icon at bounding box center [332, 290] width 4 height 3
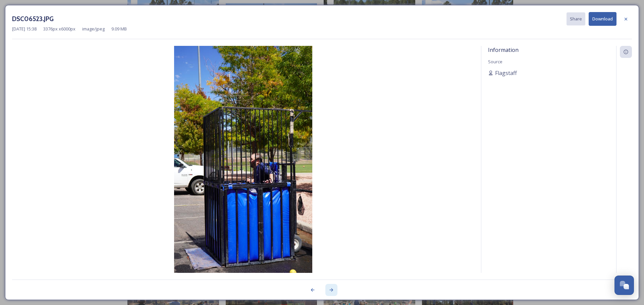
click at [332, 289] on icon at bounding box center [332, 290] width 4 height 3
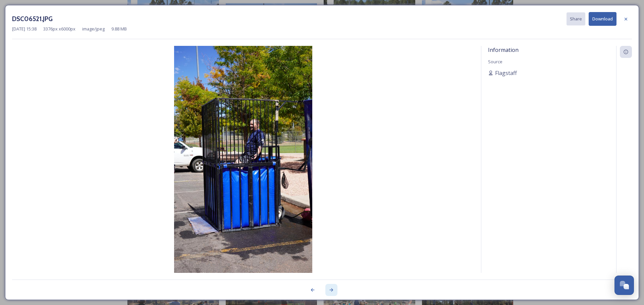
click at [332, 289] on icon at bounding box center [332, 290] width 4 height 3
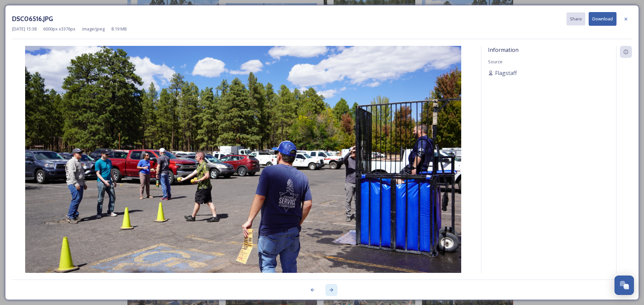
click at [332, 289] on icon at bounding box center [332, 290] width 4 height 3
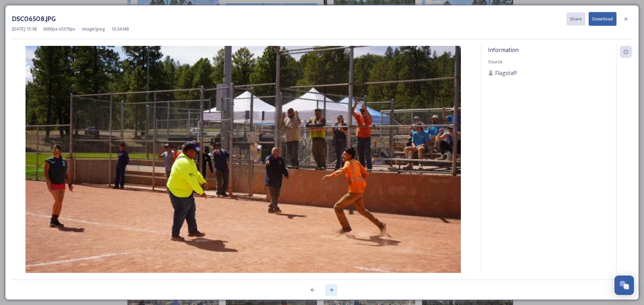
click at [332, 289] on icon at bounding box center [332, 290] width 4 height 3
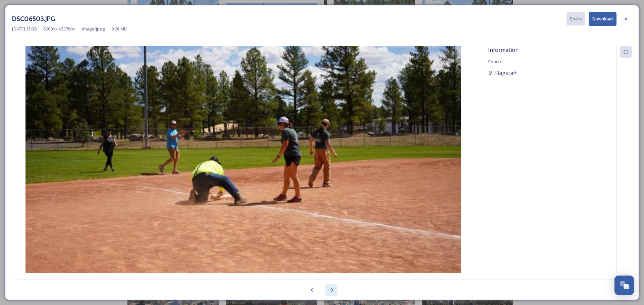
click at [332, 289] on icon at bounding box center [332, 290] width 4 height 3
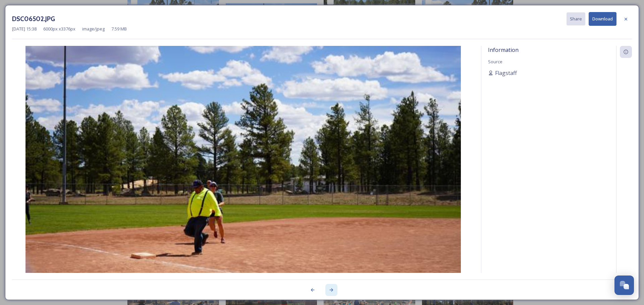
click at [332, 289] on icon at bounding box center [332, 290] width 4 height 3
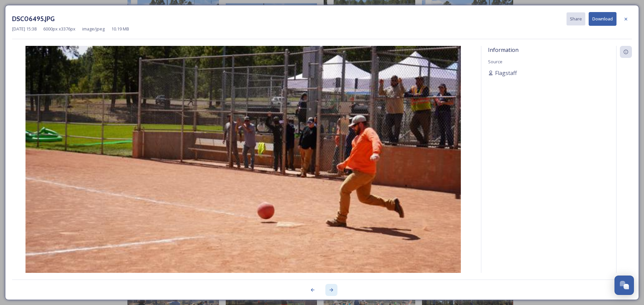
click at [332, 289] on icon at bounding box center [332, 290] width 4 height 3
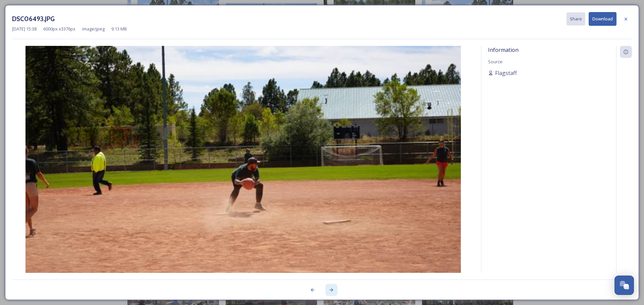
click at [332, 289] on icon at bounding box center [332, 290] width 4 height 3
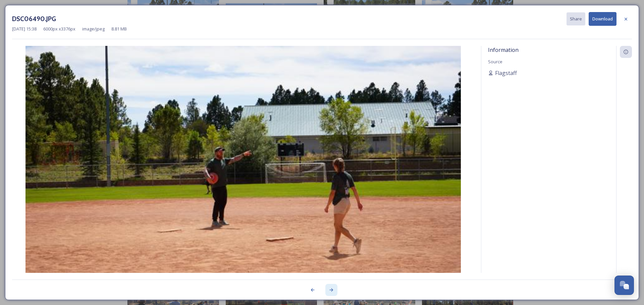
click at [332, 289] on icon at bounding box center [332, 290] width 4 height 3
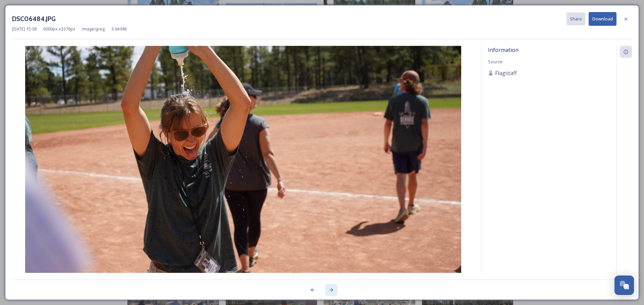
click at [332, 289] on icon at bounding box center [332, 290] width 4 height 3
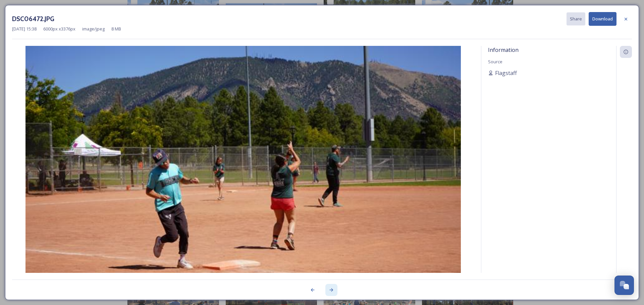
click at [332, 289] on icon at bounding box center [332, 290] width 4 height 3
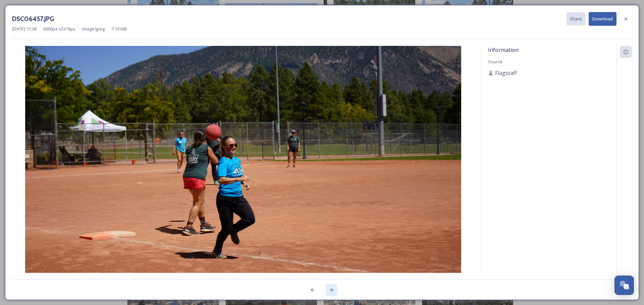
click at [332, 289] on icon at bounding box center [332, 290] width 4 height 3
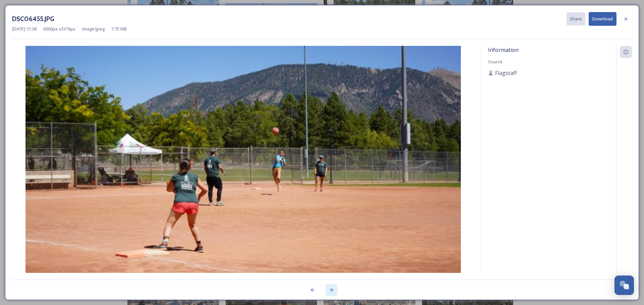
click at [332, 289] on icon at bounding box center [332, 290] width 4 height 3
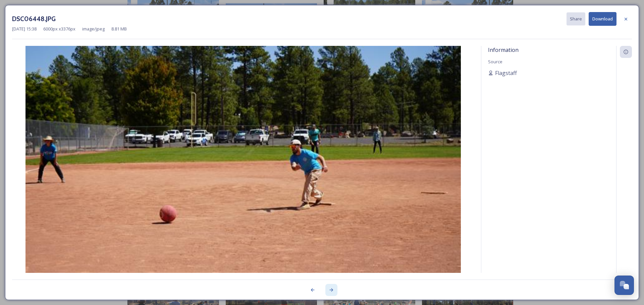
click at [332, 289] on icon at bounding box center [332, 290] width 4 height 3
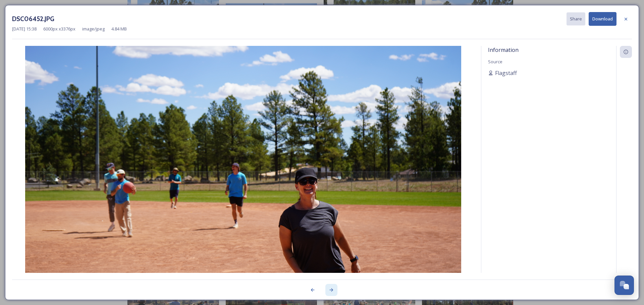
click at [332, 289] on icon at bounding box center [332, 290] width 4 height 3
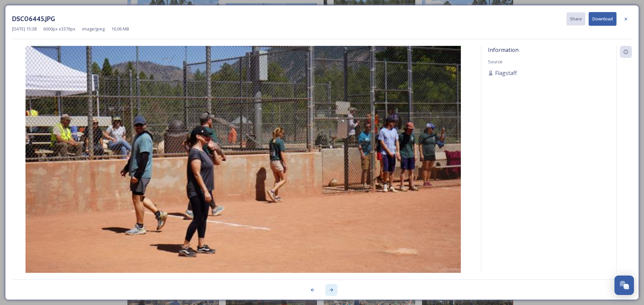
click at [332, 289] on icon at bounding box center [332, 290] width 4 height 3
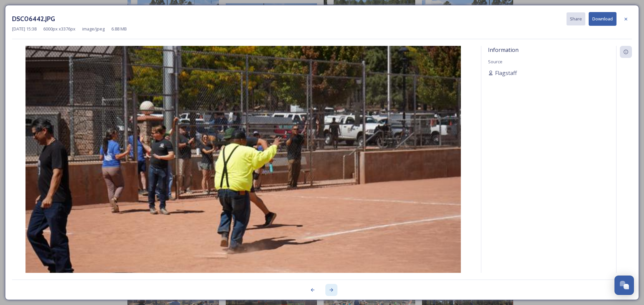
click at [332, 289] on icon at bounding box center [332, 290] width 4 height 3
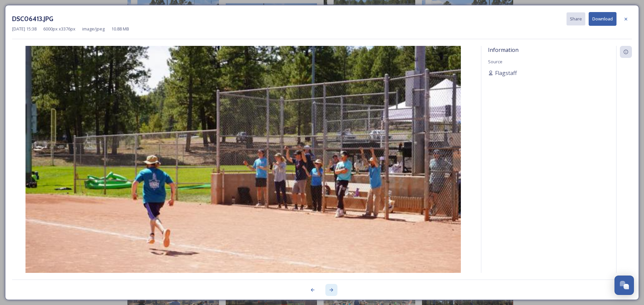
click at [332, 289] on icon at bounding box center [332, 290] width 4 height 3
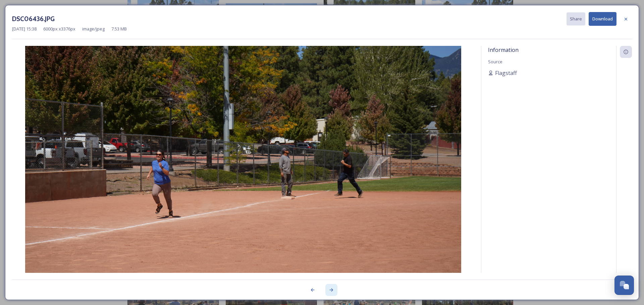
click at [332, 289] on icon at bounding box center [332, 290] width 4 height 3
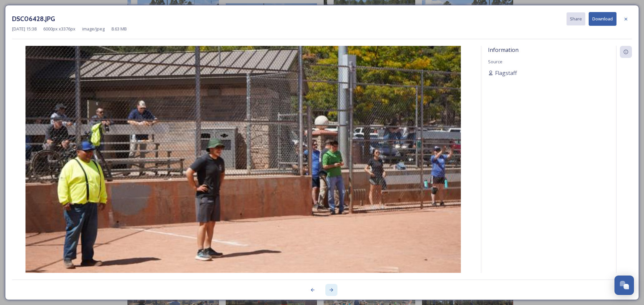
click at [332, 289] on icon at bounding box center [332, 290] width 4 height 3
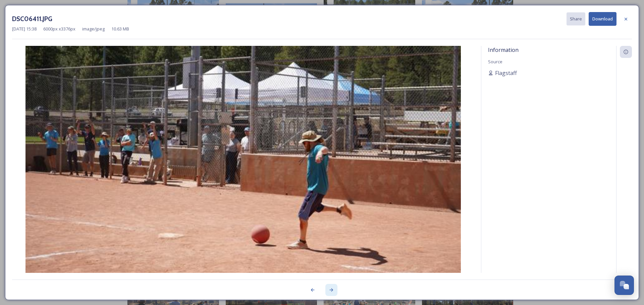
click at [332, 289] on icon at bounding box center [332, 290] width 4 height 3
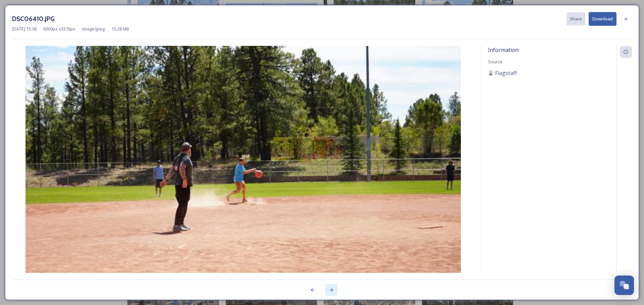
click at [332, 289] on icon at bounding box center [332, 290] width 4 height 3
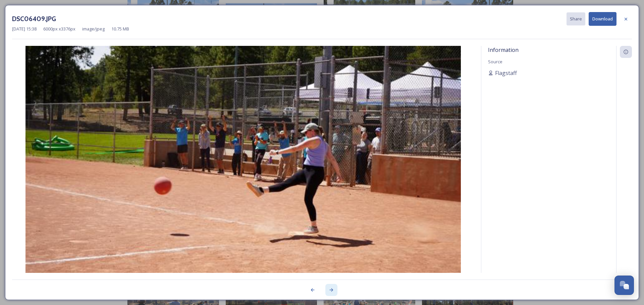
click at [332, 289] on icon at bounding box center [332, 290] width 4 height 3
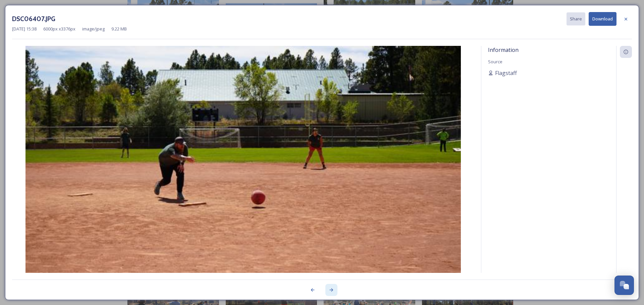
click at [332, 289] on icon at bounding box center [332, 290] width 4 height 3
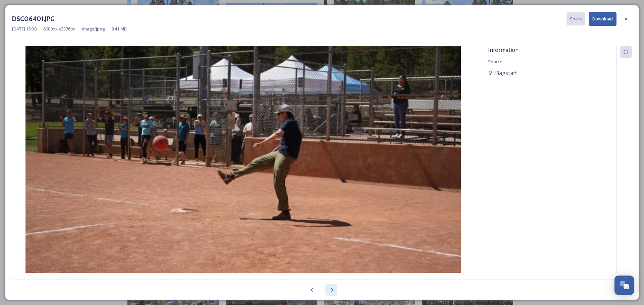
click at [332, 289] on icon at bounding box center [332, 290] width 4 height 3
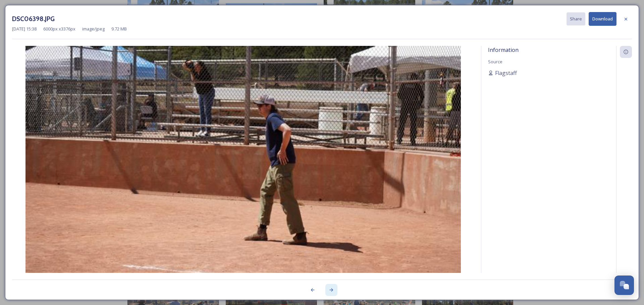
click at [332, 289] on icon at bounding box center [332, 290] width 4 height 3
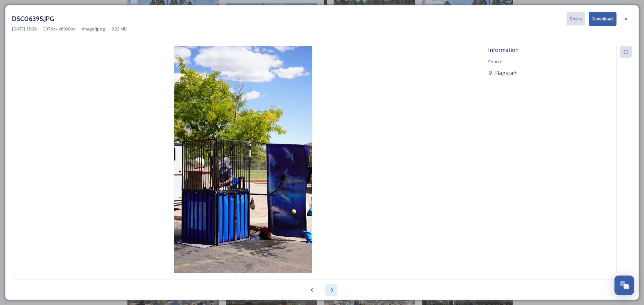
click at [332, 289] on icon at bounding box center [332, 290] width 4 height 3
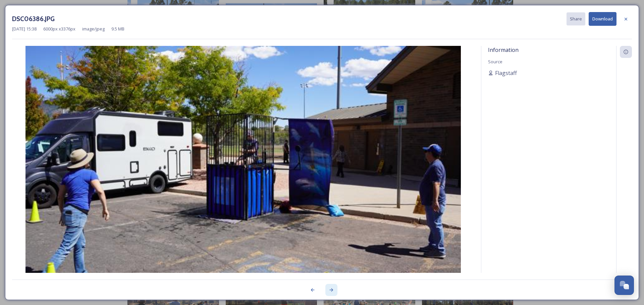
click at [332, 289] on icon at bounding box center [332, 290] width 4 height 3
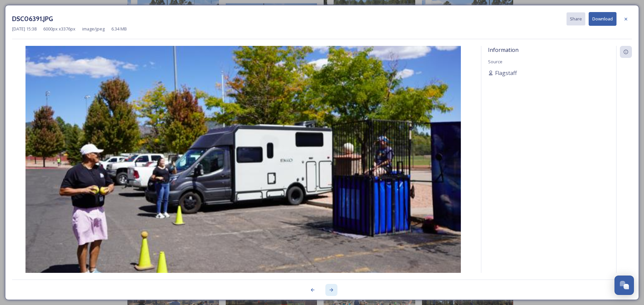
click at [332, 289] on icon at bounding box center [332, 290] width 4 height 3
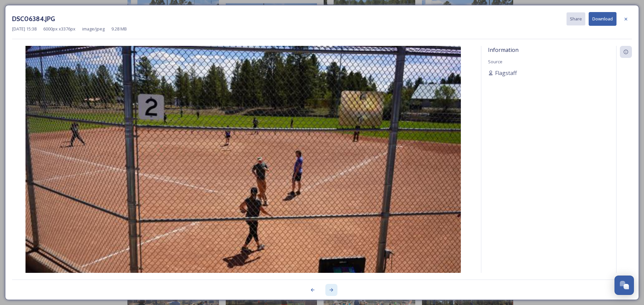
click at [332, 289] on icon at bounding box center [332, 290] width 4 height 3
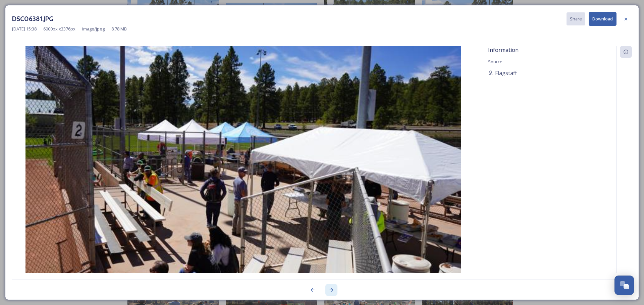
click at [332, 289] on icon at bounding box center [332, 290] width 4 height 3
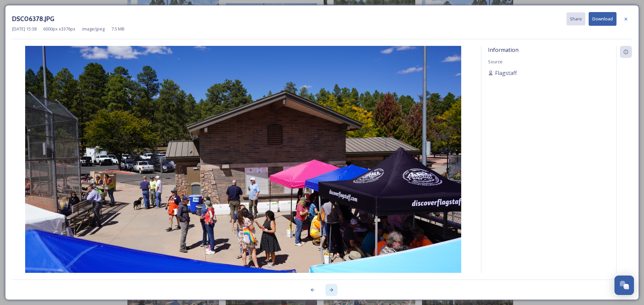
click at [332, 289] on icon at bounding box center [332, 290] width 4 height 3
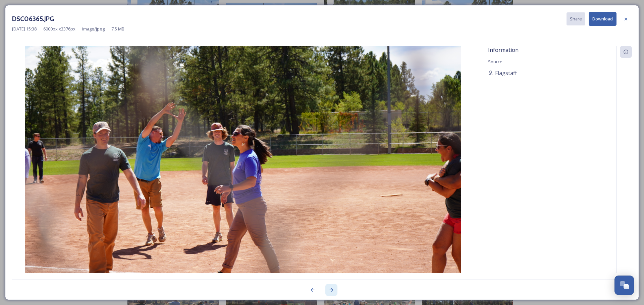
click at [332, 289] on icon at bounding box center [332, 290] width 4 height 3
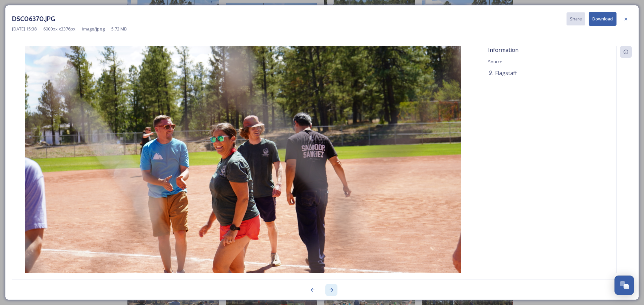
click at [332, 289] on icon at bounding box center [332, 290] width 4 height 3
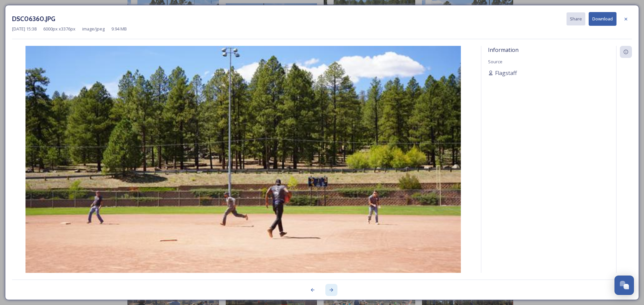
click at [332, 289] on icon at bounding box center [332, 290] width 4 height 3
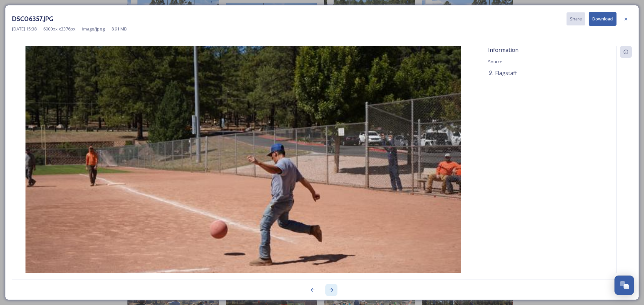
click at [332, 289] on icon at bounding box center [332, 290] width 4 height 3
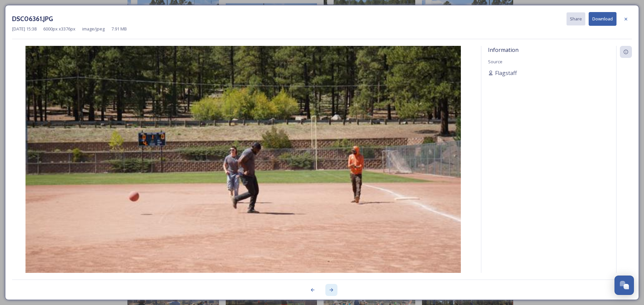
click at [332, 289] on icon at bounding box center [332, 290] width 4 height 3
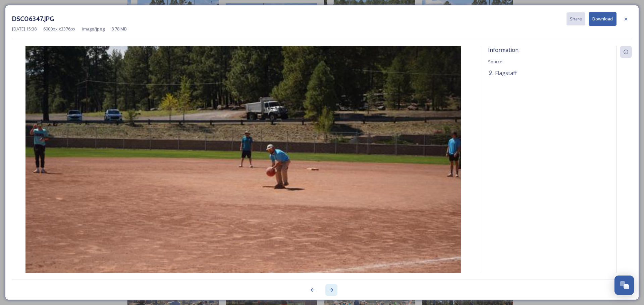
click at [332, 289] on icon at bounding box center [332, 290] width 4 height 3
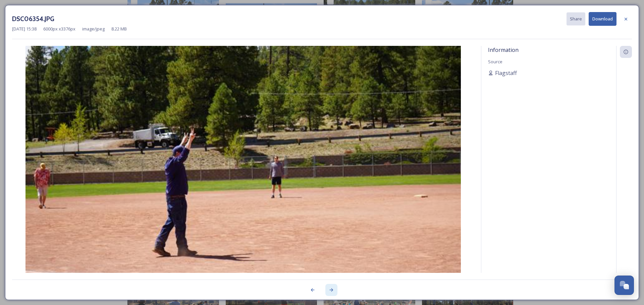
click at [332, 289] on icon at bounding box center [332, 290] width 4 height 3
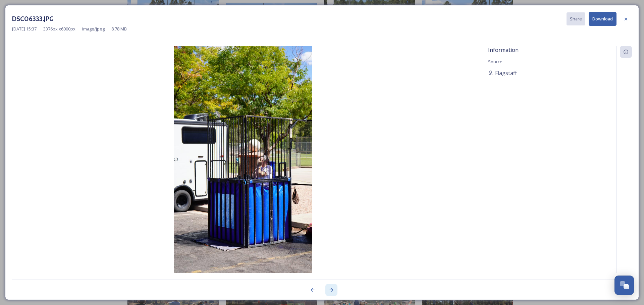
click at [332, 289] on icon at bounding box center [332, 290] width 4 height 3
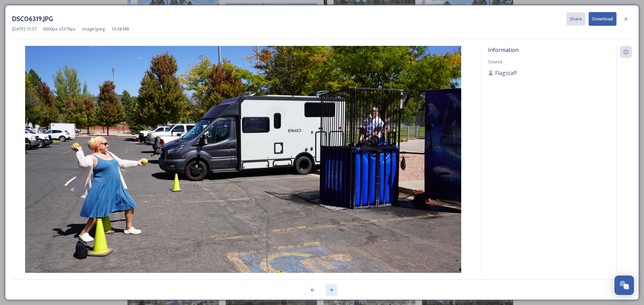
click at [332, 289] on icon at bounding box center [332, 290] width 4 height 3
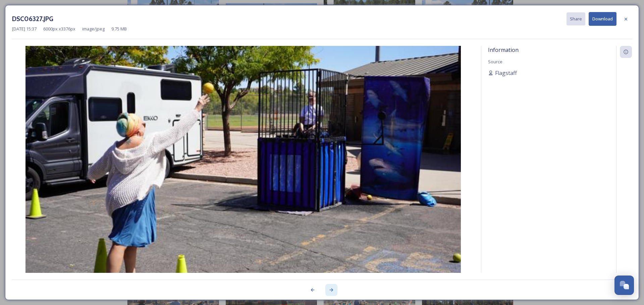
click at [332, 289] on icon at bounding box center [332, 290] width 4 height 3
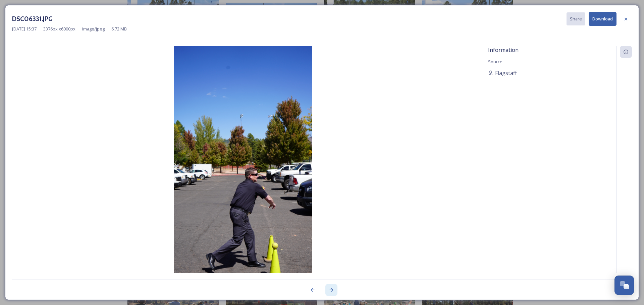
click at [332, 289] on icon at bounding box center [332, 290] width 4 height 3
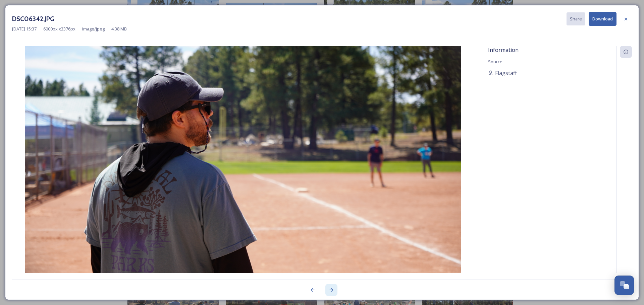
click at [332, 289] on icon at bounding box center [332, 290] width 4 height 3
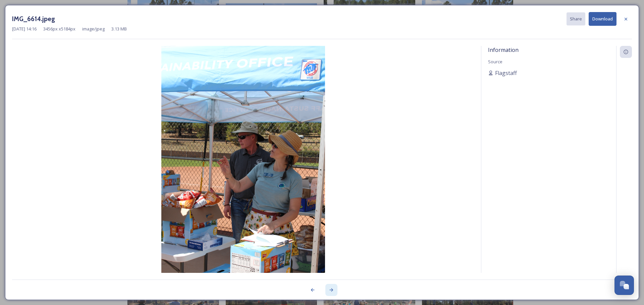
click at [332, 289] on icon at bounding box center [332, 290] width 4 height 3
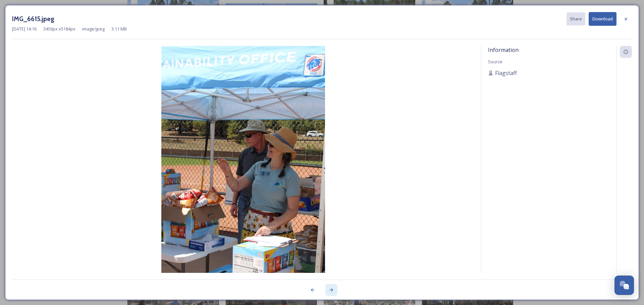
click at [332, 289] on icon at bounding box center [332, 290] width 4 height 3
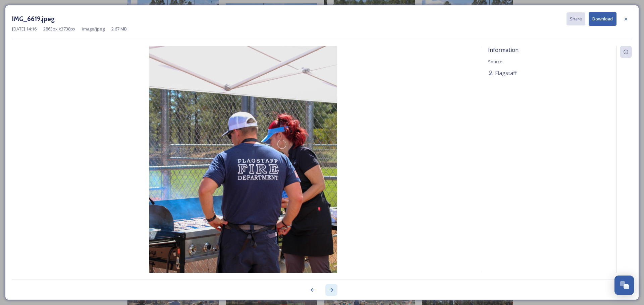
click at [331, 289] on icon at bounding box center [331, 290] width 5 height 5
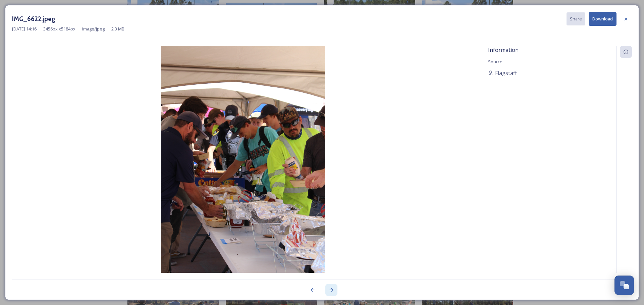
click at [331, 289] on icon at bounding box center [331, 290] width 5 height 5
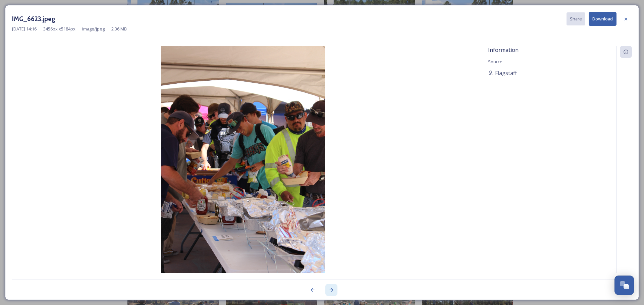
click at [331, 289] on icon at bounding box center [331, 290] width 5 height 5
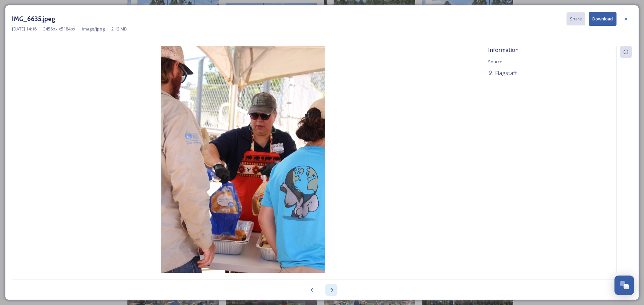
click at [331, 289] on icon at bounding box center [331, 290] width 5 height 5
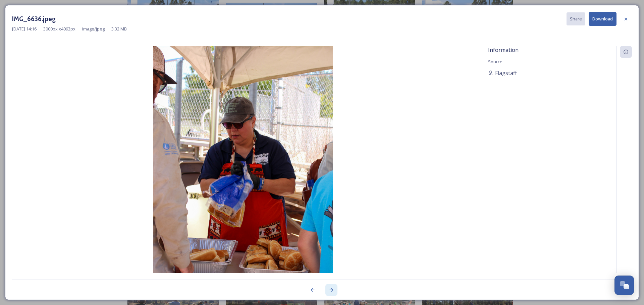
click at [331, 289] on icon at bounding box center [331, 290] width 5 height 5
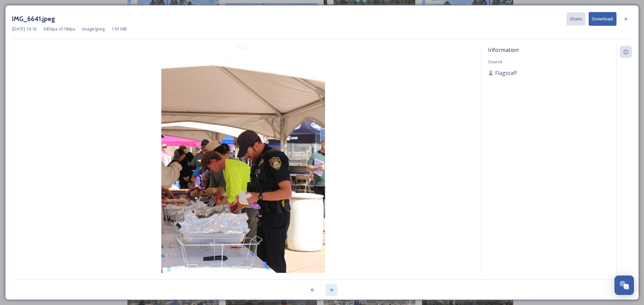
click at [331, 289] on icon at bounding box center [331, 290] width 5 height 5
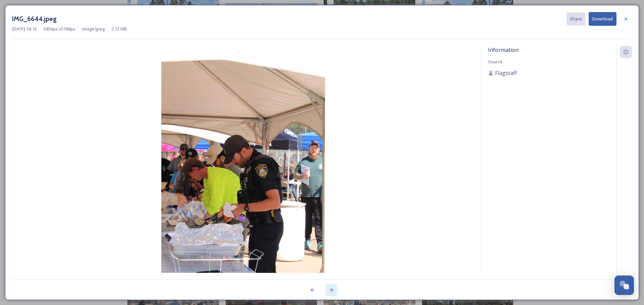
click at [331, 289] on icon at bounding box center [331, 290] width 5 height 5
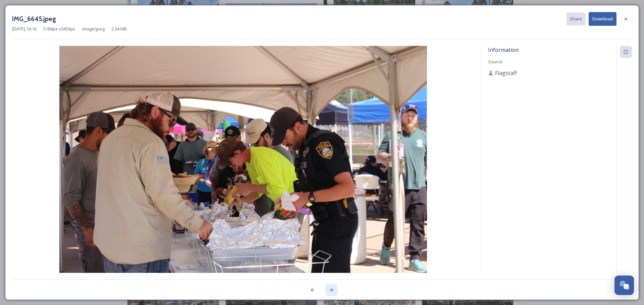
click at [331, 289] on icon at bounding box center [331, 290] width 5 height 5
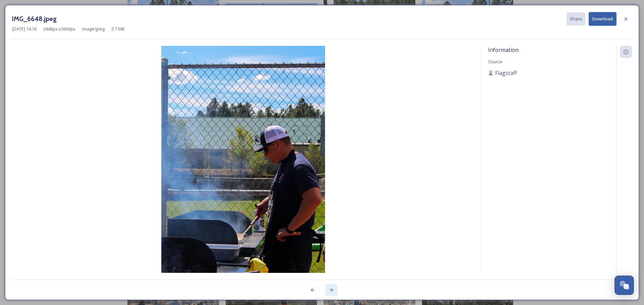
click at [331, 289] on icon at bounding box center [331, 290] width 5 height 5
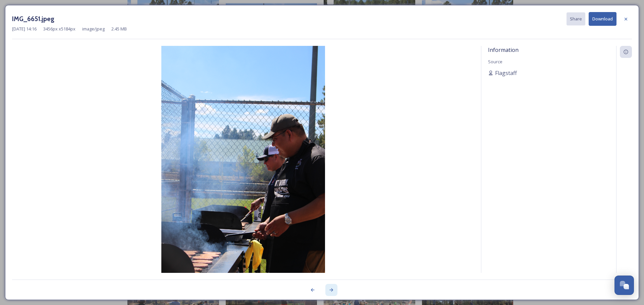
click at [331, 289] on icon at bounding box center [331, 290] width 5 height 5
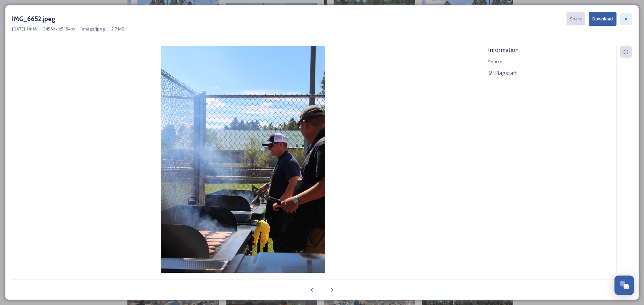
click at [626, 19] on icon at bounding box center [625, 18] width 3 height 3
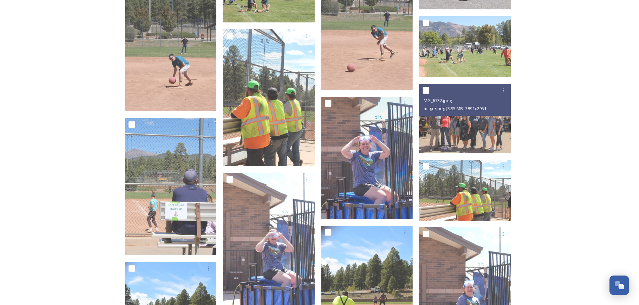
scroll to position [3792, 0]
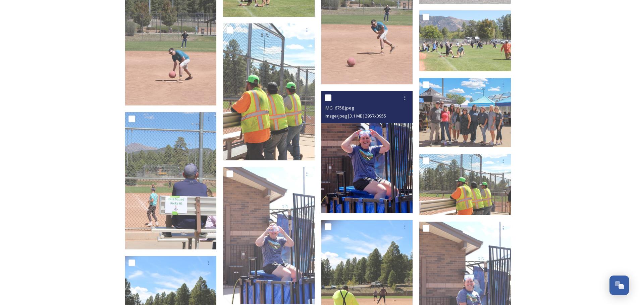
click at [365, 156] on img at bounding box center [367, 152] width 92 height 122
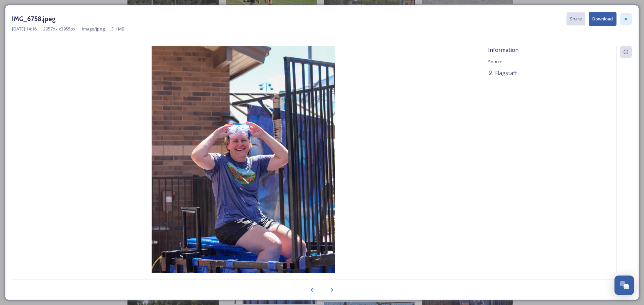
click at [624, 19] on icon at bounding box center [625, 18] width 5 height 5
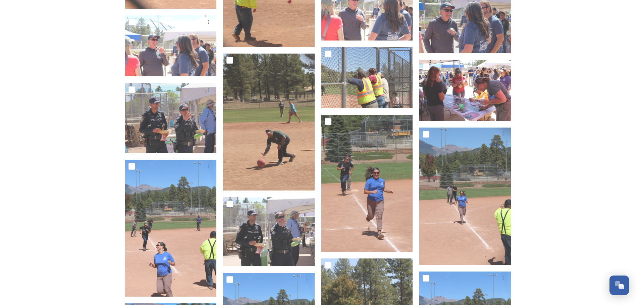
scroll to position [4228, 0]
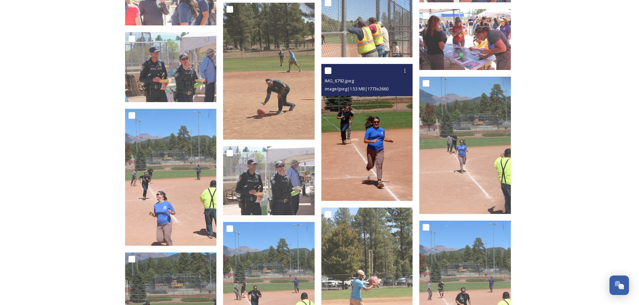
click at [369, 155] on img at bounding box center [367, 132] width 92 height 137
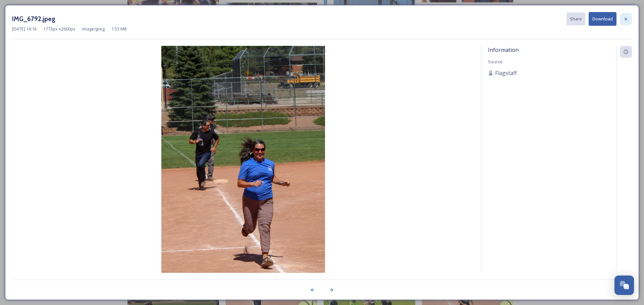
click at [627, 18] on icon at bounding box center [625, 18] width 3 height 3
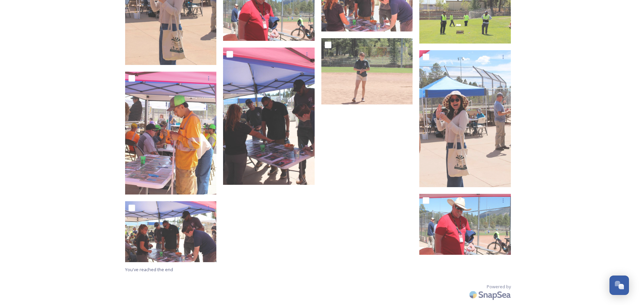
scroll to position [5046, 0]
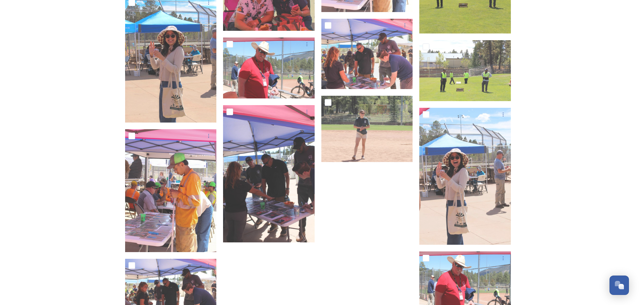
scroll to position [4979, 0]
